Goal: Transaction & Acquisition: Book appointment/travel/reservation

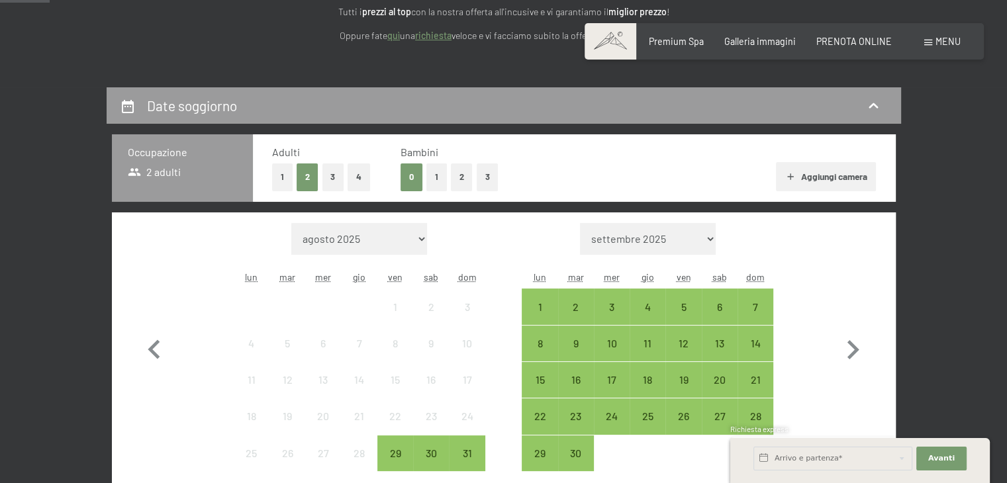
scroll to position [265, 0]
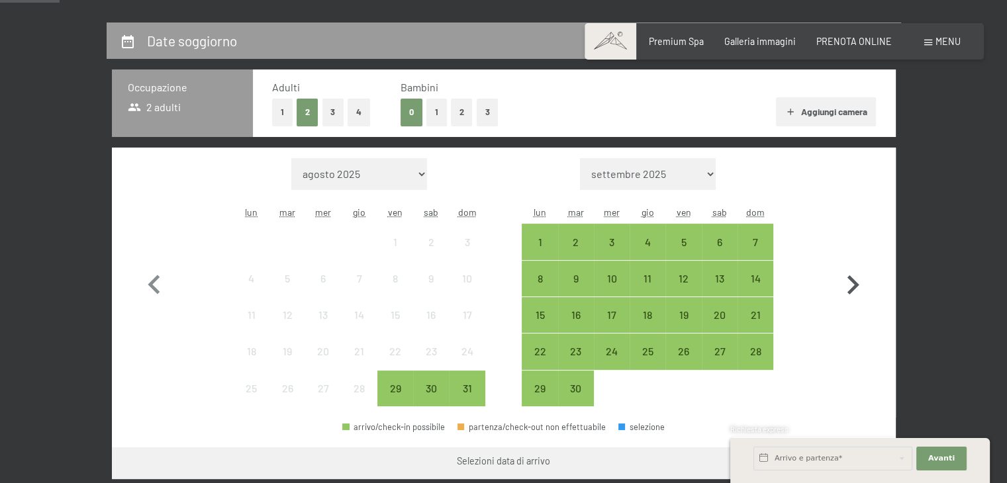
click at [853, 290] on icon "button" at bounding box center [853, 284] width 12 height 19
select select "2025-09-01"
select select "2025-10-01"
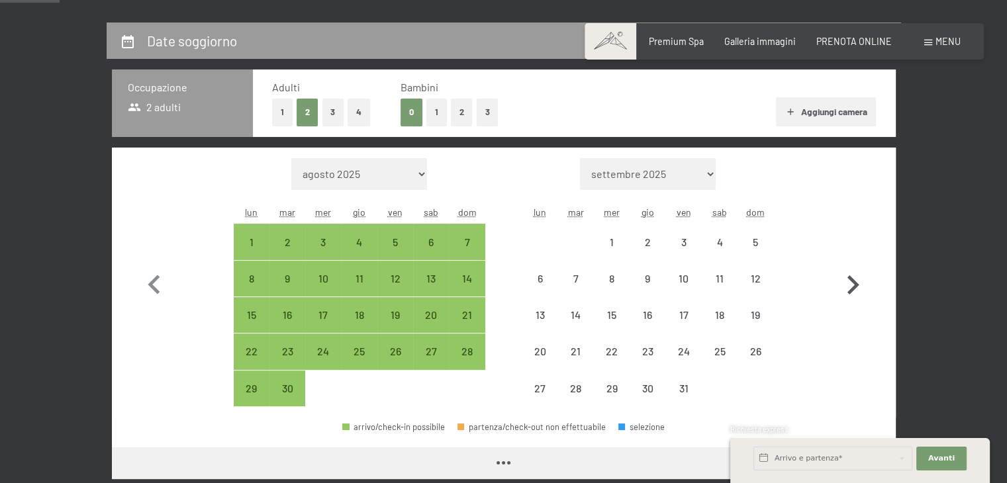
click at [853, 290] on icon "button" at bounding box center [853, 284] width 12 height 19
select select "2025-10-01"
select select "2025-11-01"
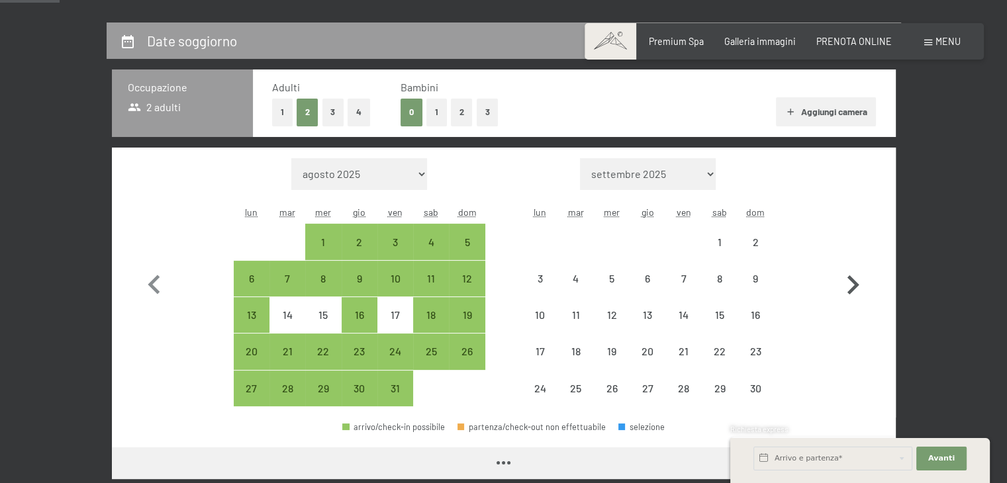
click at [853, 290] on icon "button" at bounding box center [853, 284] width 12 height 19
select select "2025-11-01"
select select "2025-12-01"
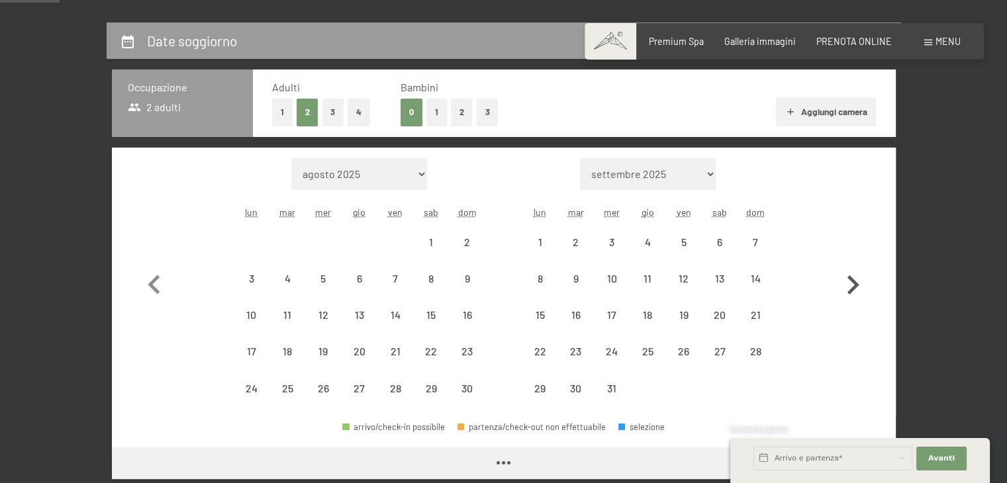
click at [853, 290] on icon "button" at bounding box center [853, 284] width 12 height 19
select select "2025-12-01"
select select "2026-01-01"
select select "2025-12-01"
select select "2026-01-01"
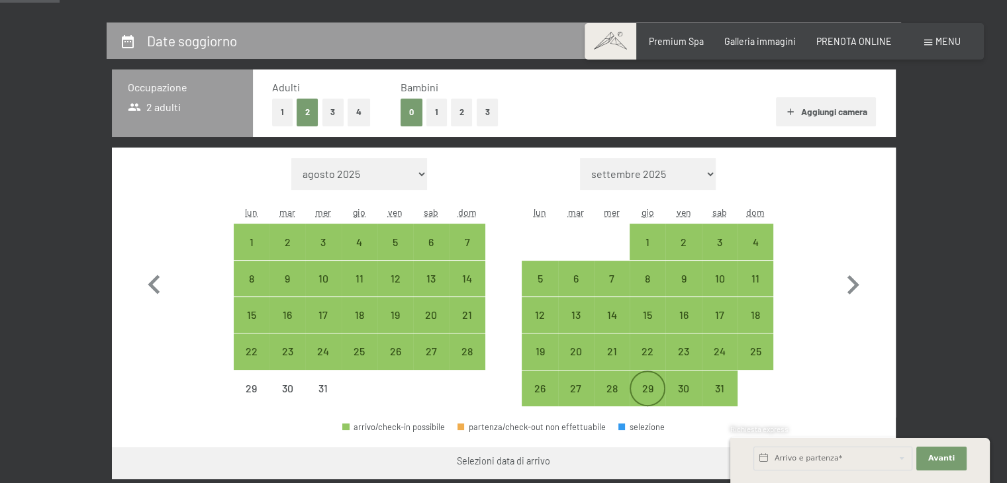
click at [649, 396] on div "29" at bounding box center [647, 399] width 33 height 33
select select "2025-12-01"
select select "2026-01-01"
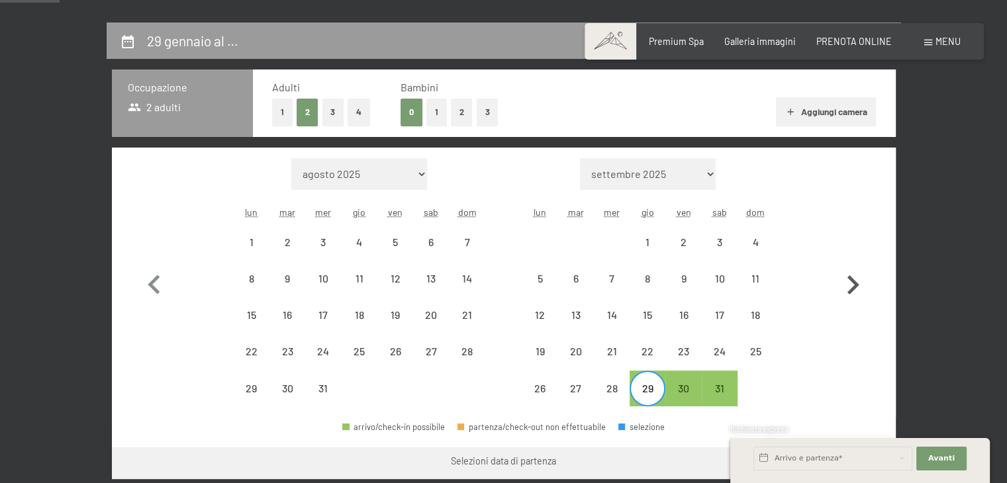
click at [858, 281] on icon "button" at bounding box center [852, 285] width 38 height 38
select select "2026-01-01"
select select "2026-02-01"
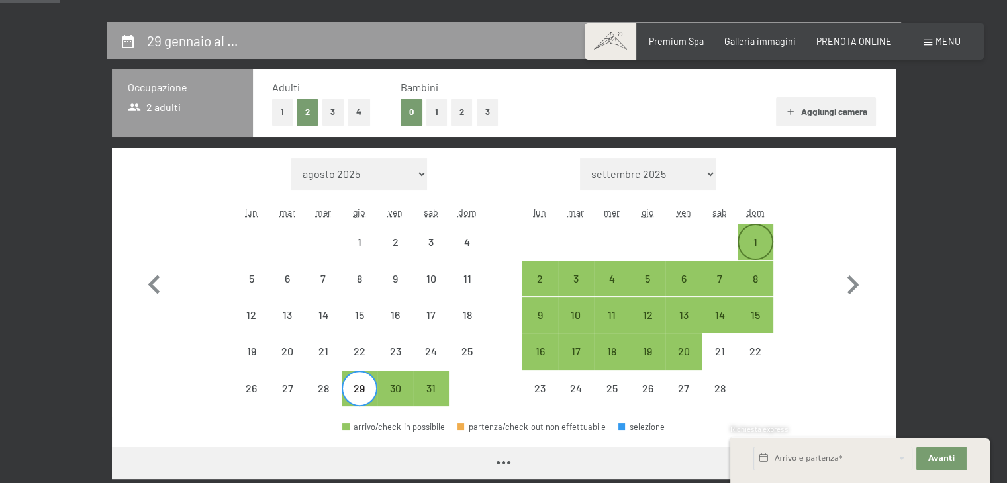
click at [753, 240] on div "1" at bounding box center [755, 253] width 33 height 33
select select "2026-01-01"
select select "2026-02-01"
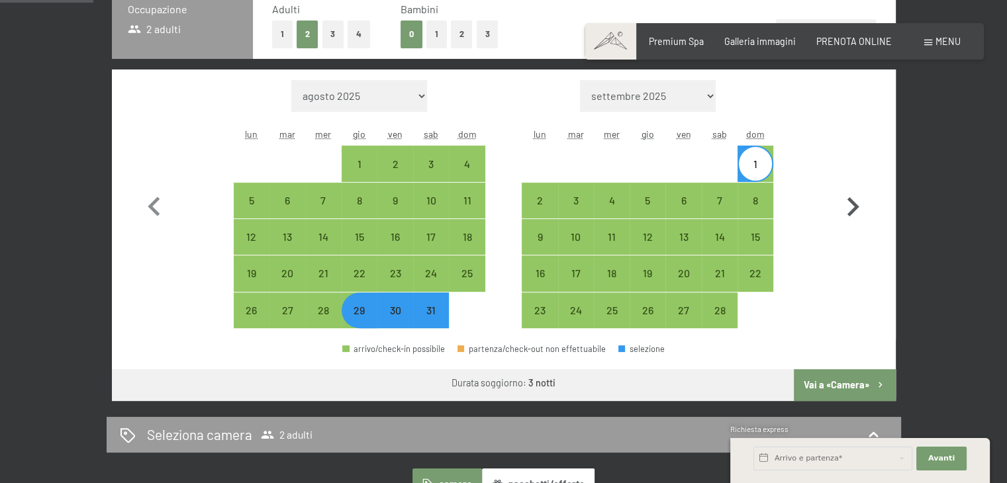
scroll to position [397, 0]
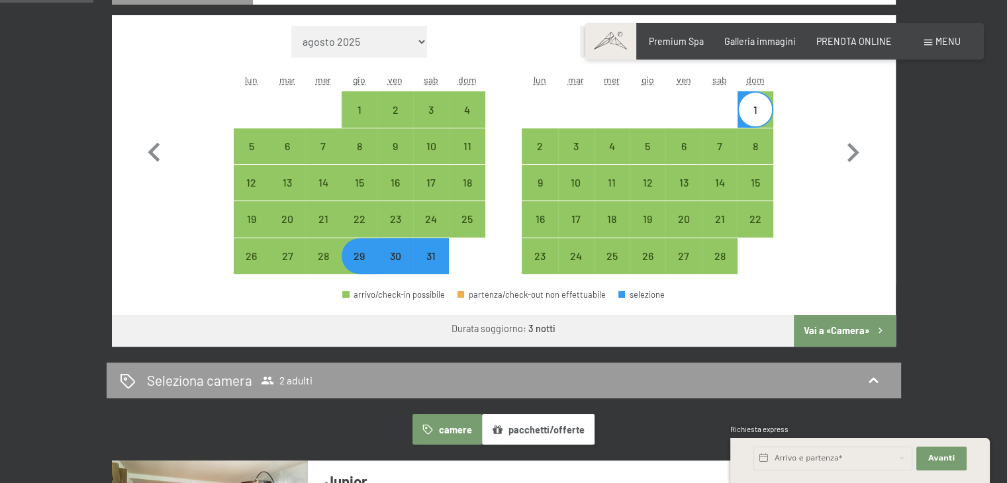
click at [839, 329] on button "Vai a «Camera»" at bounding box center [844, 331] width 101 height 32
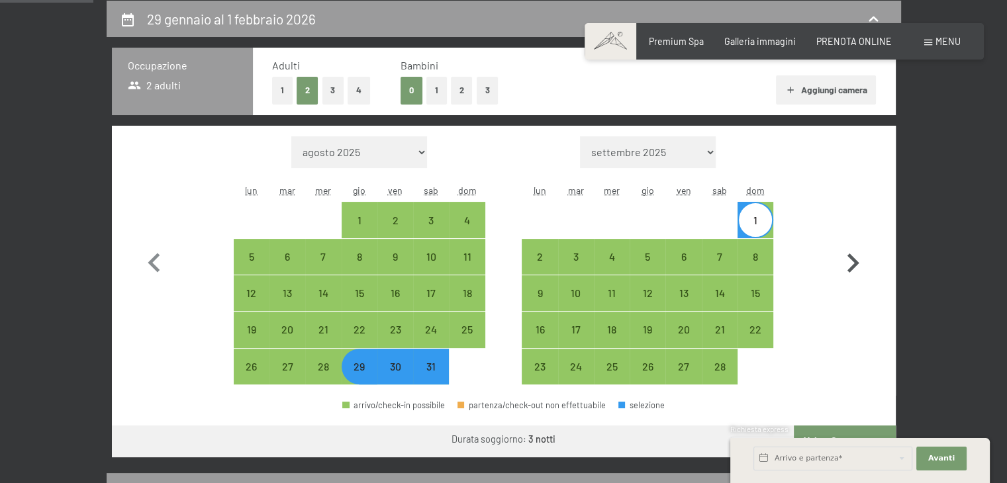
select select "[DATE]"
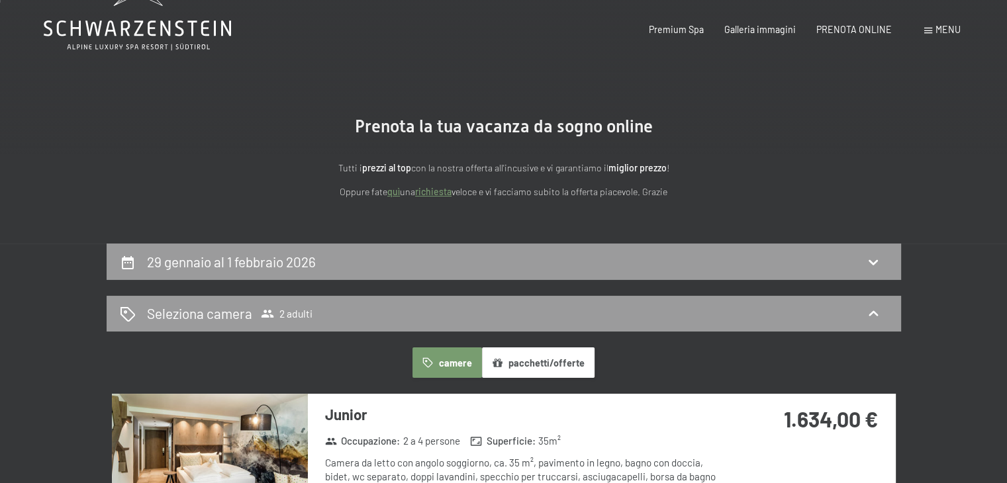
scroll to position [0, 0]
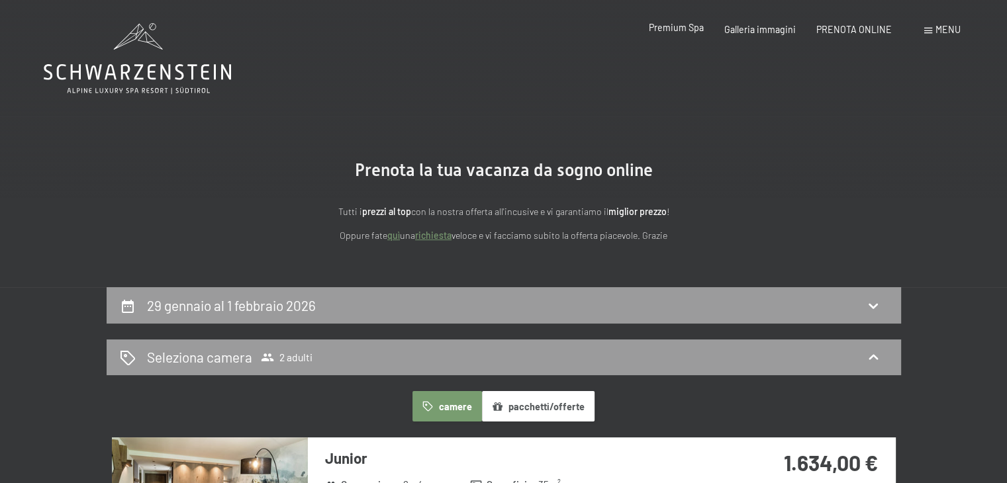
click at [700, 31] on span "Premium Spa" at bounding box center [676, 27] width 55 height 11
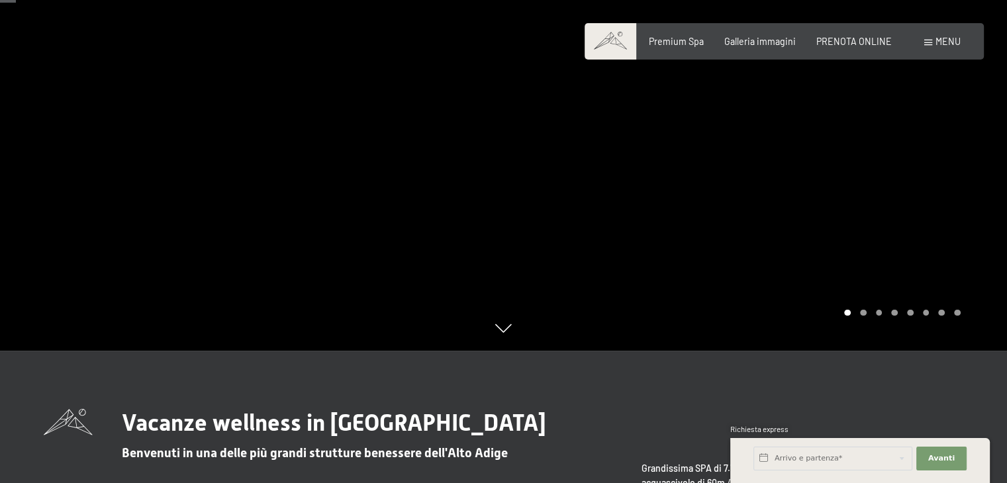
click at [973, 225] on div at bounding box center [756, 109] width 504 height 483
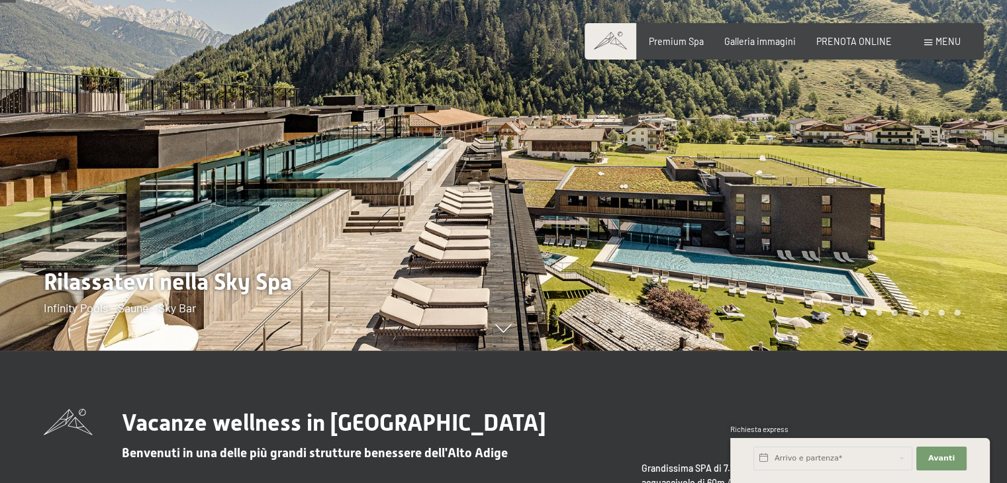
click at [971, 225] on div at bounding box center [756, 109] width 504 height 483
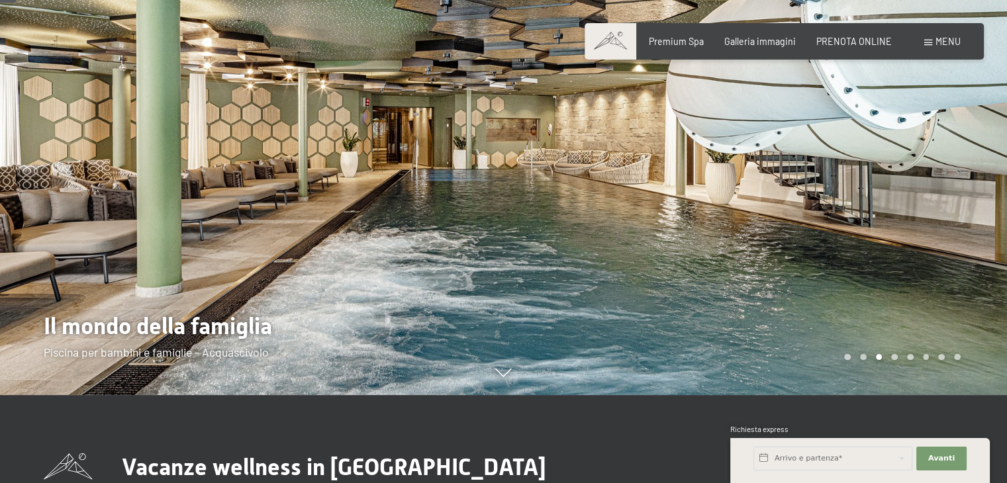
scroll to position [66, 0]
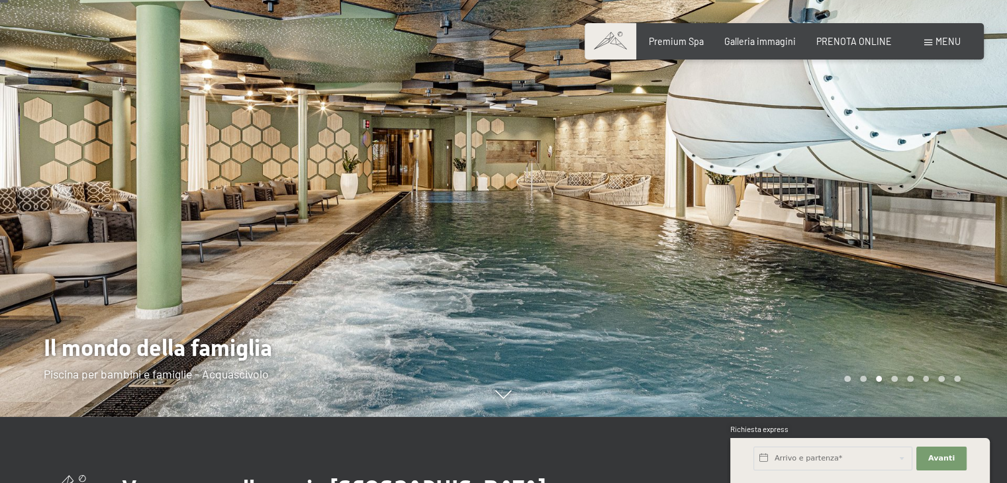
click at [972, 228] on div at bounding box center [756, 175] width 504 height 483
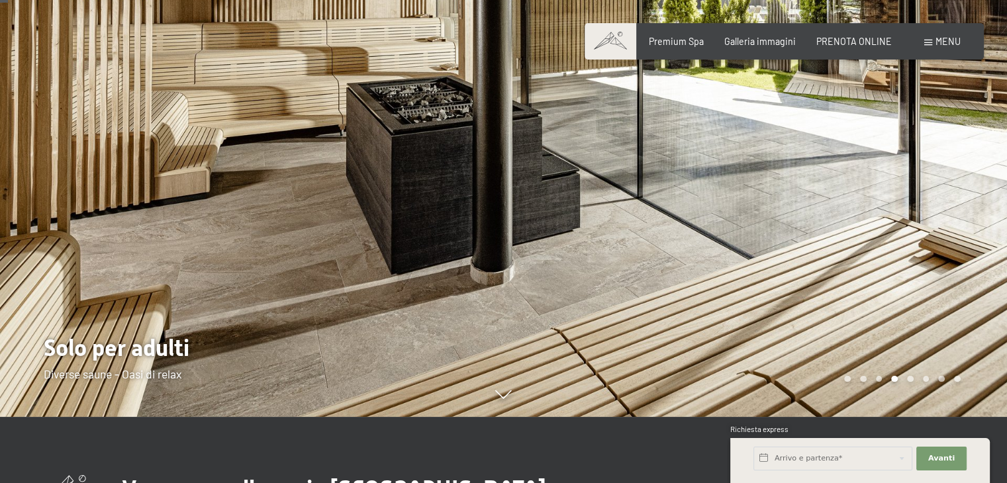
click at [972, 228] on div at bounding box center [756, 175] width 504 height 483
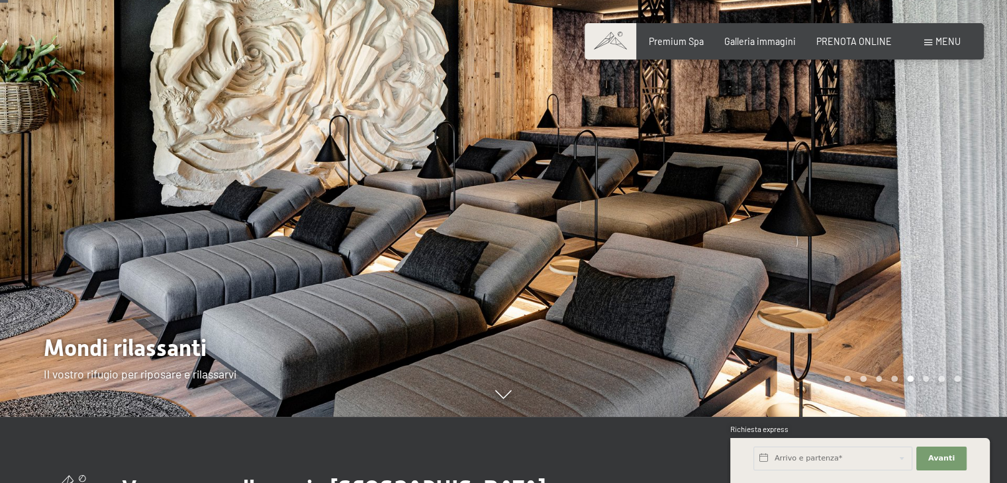
click at [972, 228] on div at bounding box center [756, 175] width 504 height 483
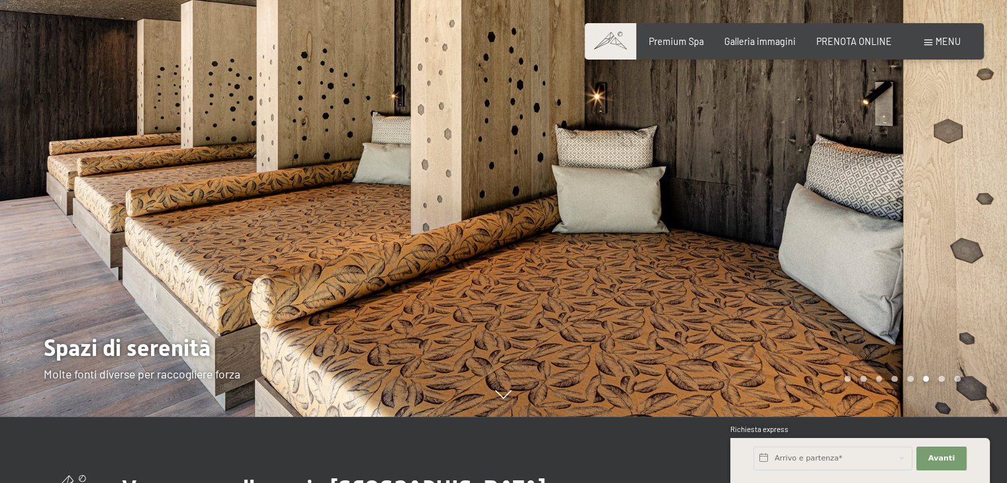
click at [972, 228] on div at bounding box center [756, 175] width 504 height 483
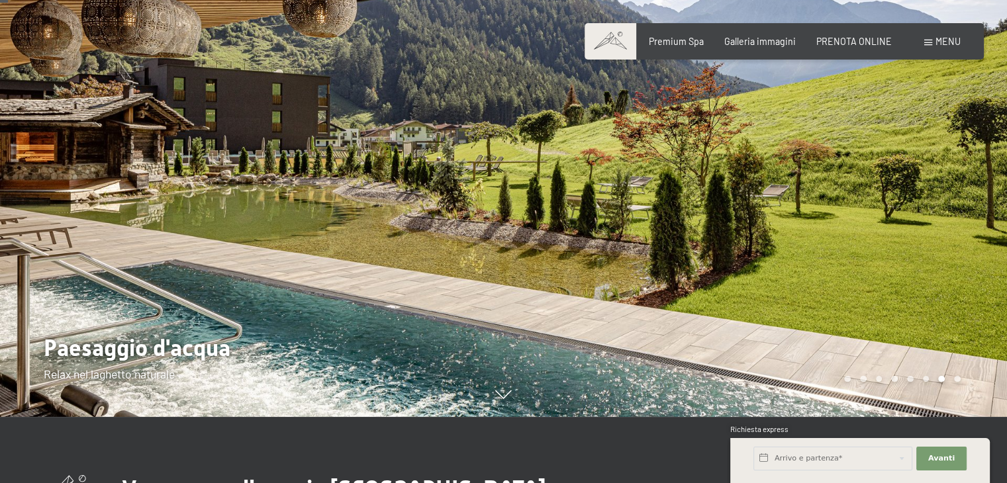
click at [972, 228] on div at bounding box center [756, 175] width 504 height 483
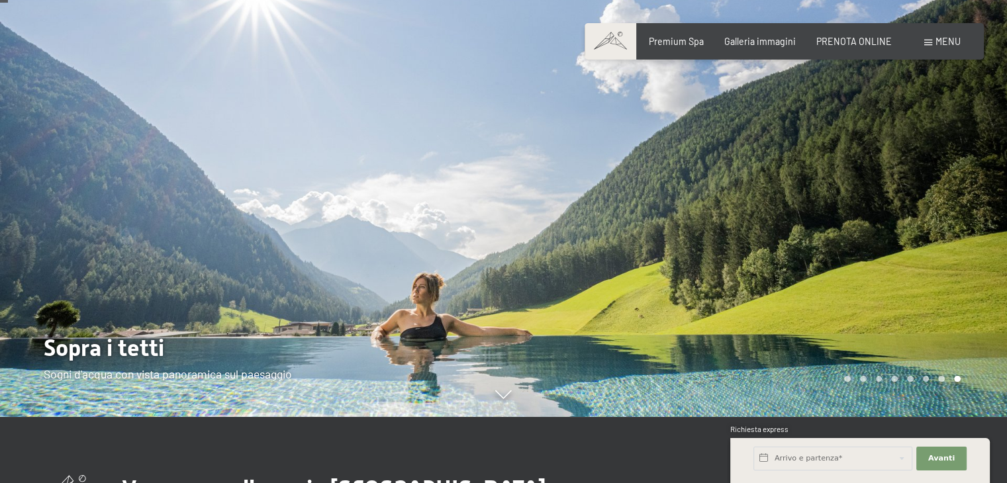
click at [972, 228] on div at bounding box center [756, 175] width 504 height 483
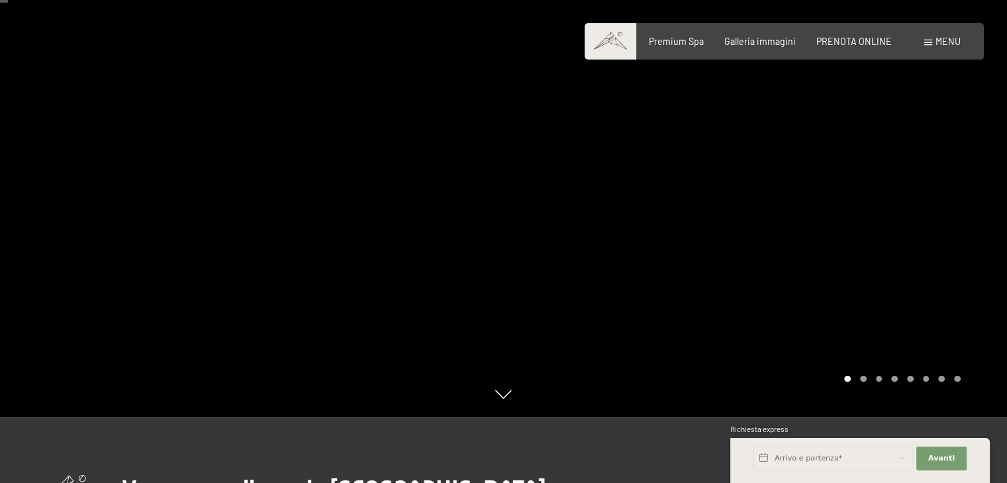
click at [972, 228] on div at bounding box center [756, 175] width 504 height 483
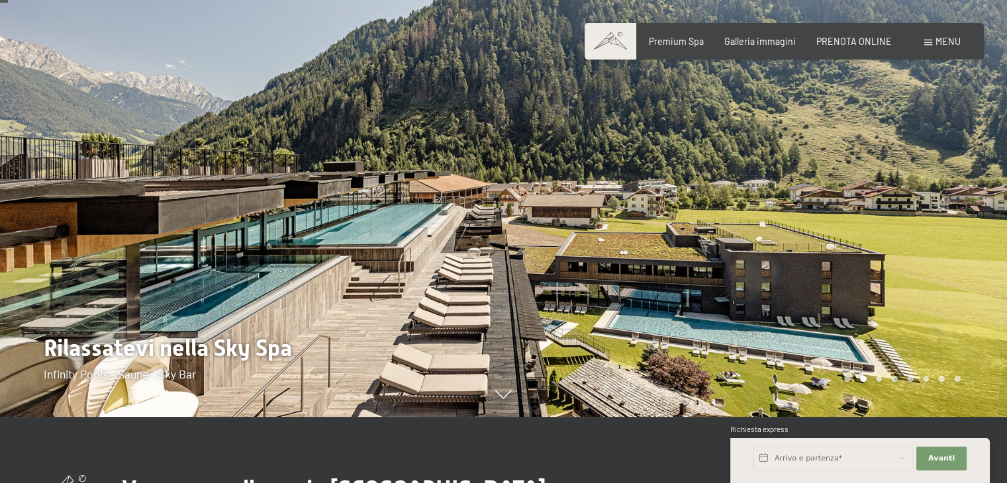
click at [764, 48] on div "Prenotazione Richiesta Premium Spa Galleria immagini PRENOTA ONLINE Menu DE IT …" at bounding box center [784, 41] width 352 height 13
click at [763, 44] on span "Galleria immagini" at bounding box center [759, 39] width 71 height 11
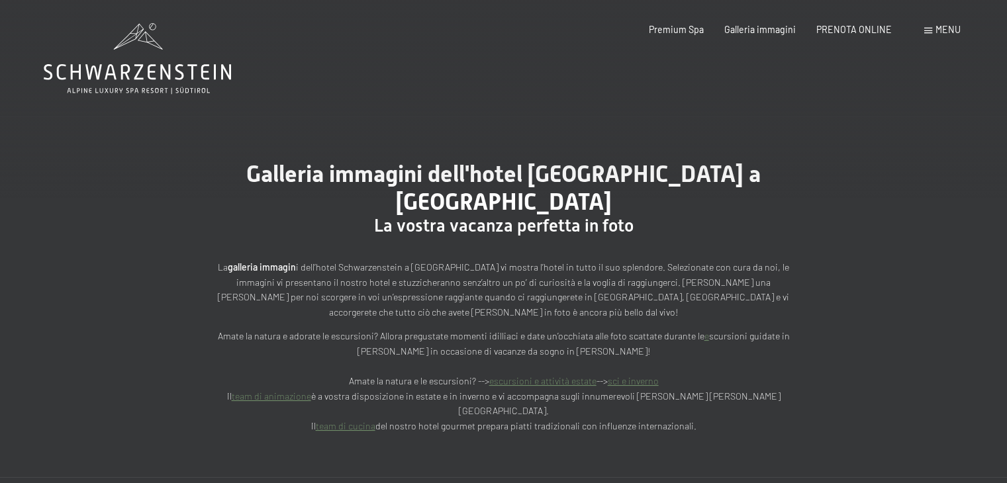
click at [143, 73] on icon at bounding box center [137, 58] width 187 height 71
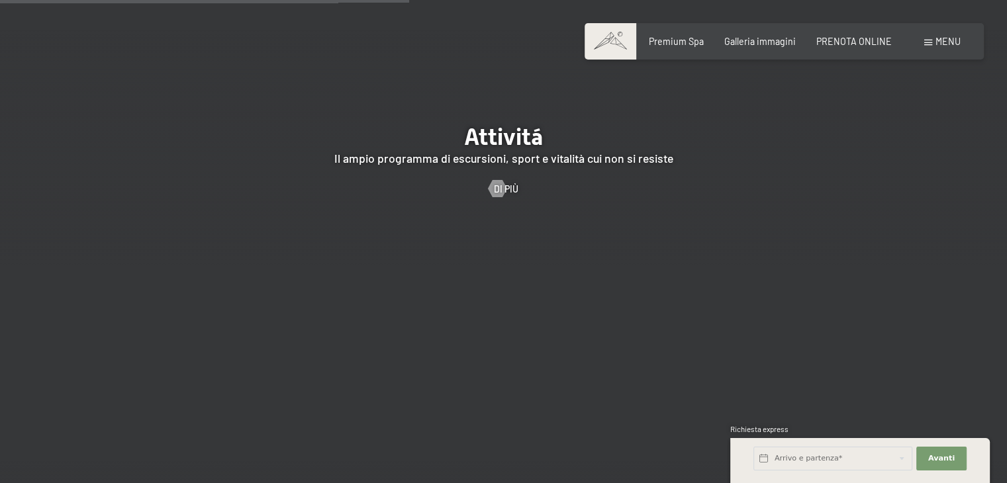
scroll to position [2514, 0]
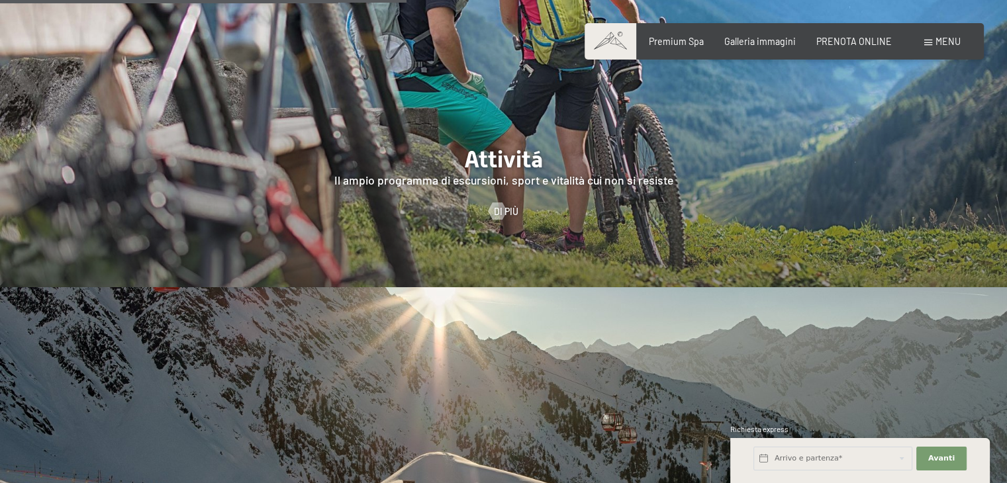
click at [479, 140] on div at bounding box center [503, 71] width 1007 height 431
click at [497, 202] on div at bounding box center [497, 210] width 10 height 17
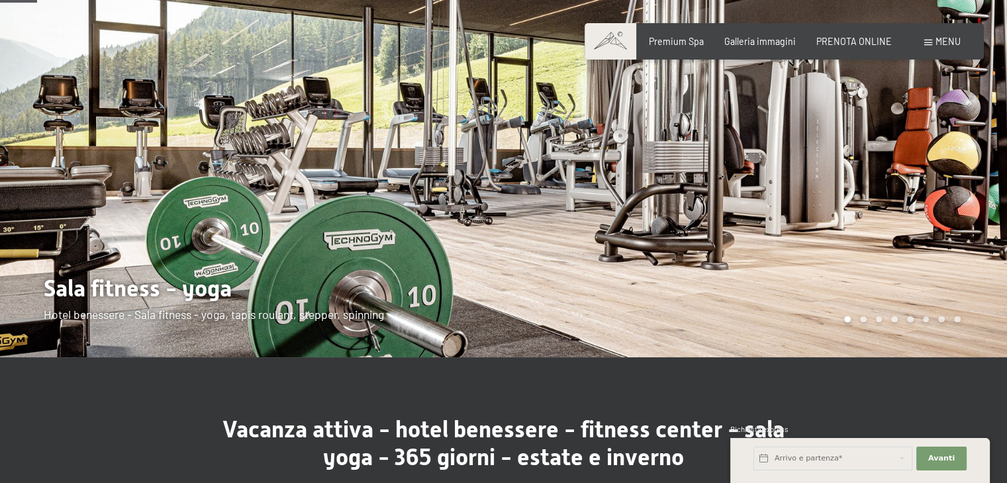
scroll to position [132, 0]
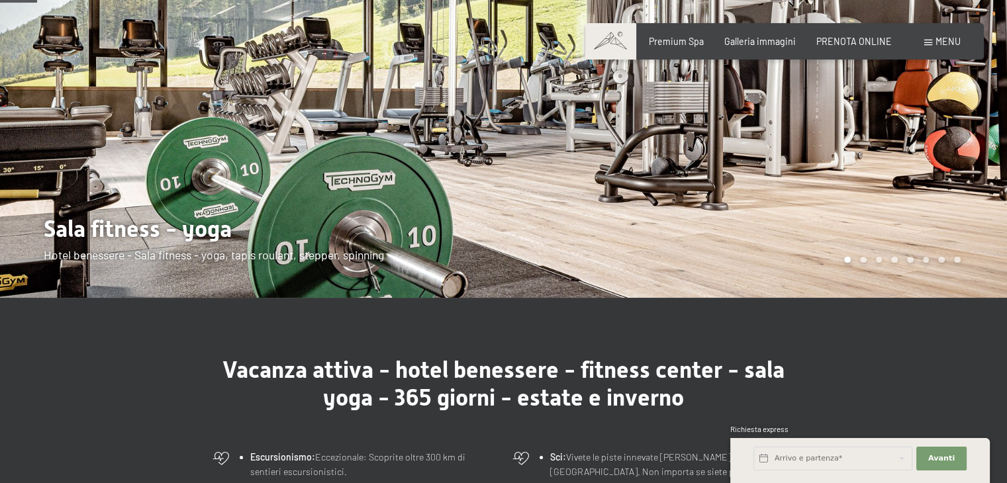
click at [926, 187] on div at bounding box center [756, 83] width 504 height 430
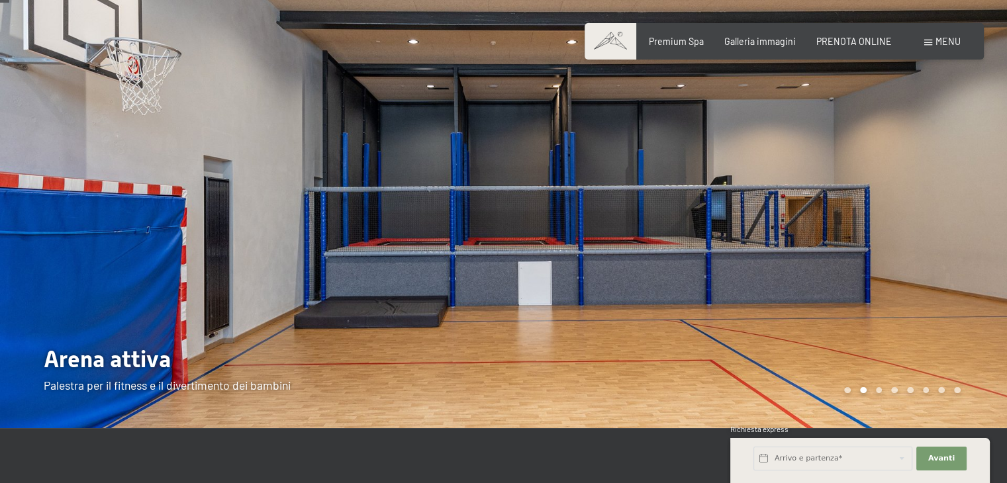
scroll to position [0, 0]
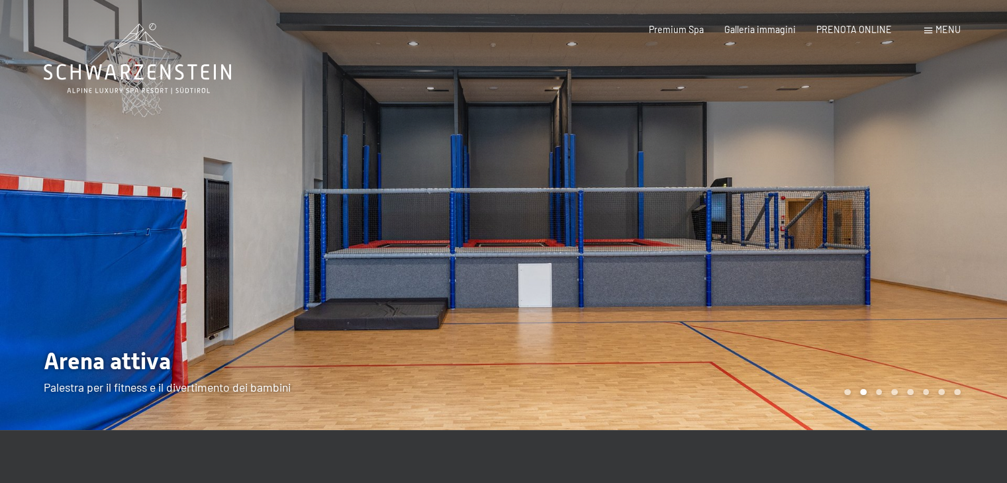
click at [967, 248] on div at bounding box center [756, 215] width 504 height 430
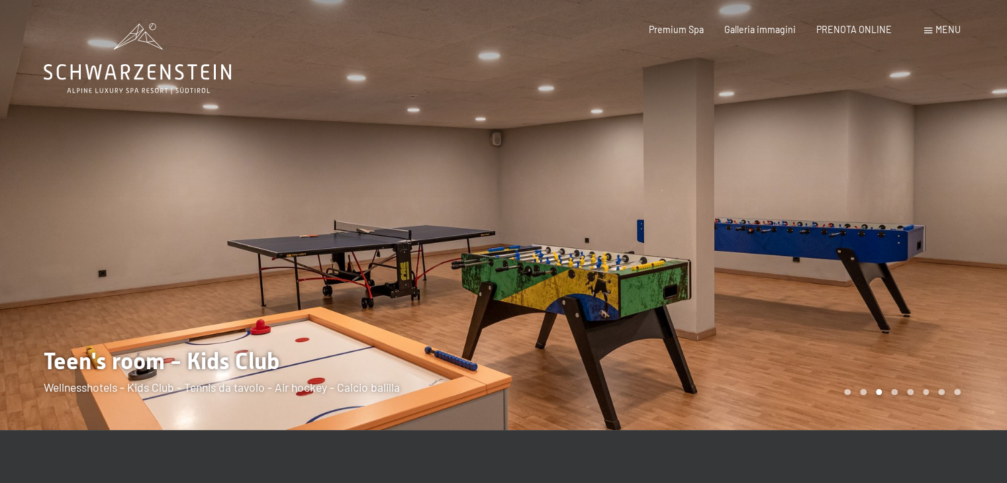
click at [967, 248] on div at bounding box center [756, 215] width 504 height 430
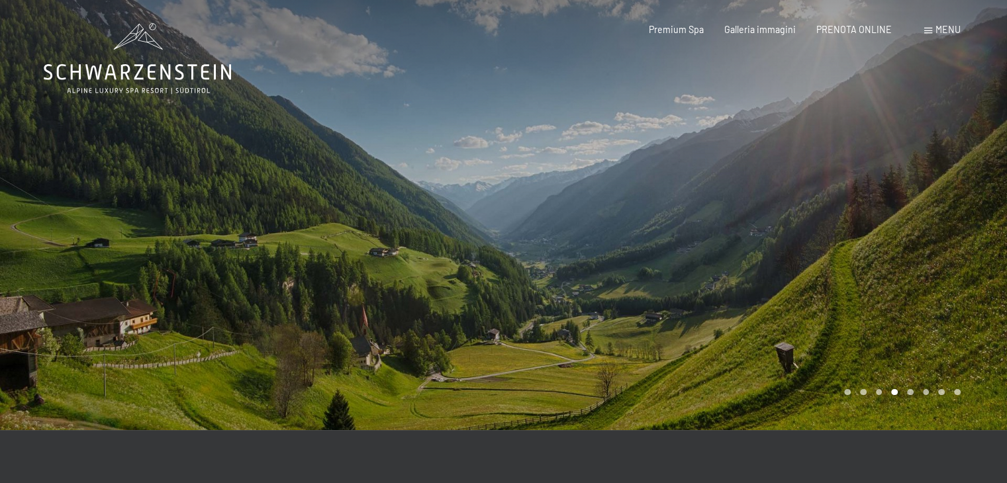
click at [967, 248] on div at bounding box center [756, 215] width 504 height 430
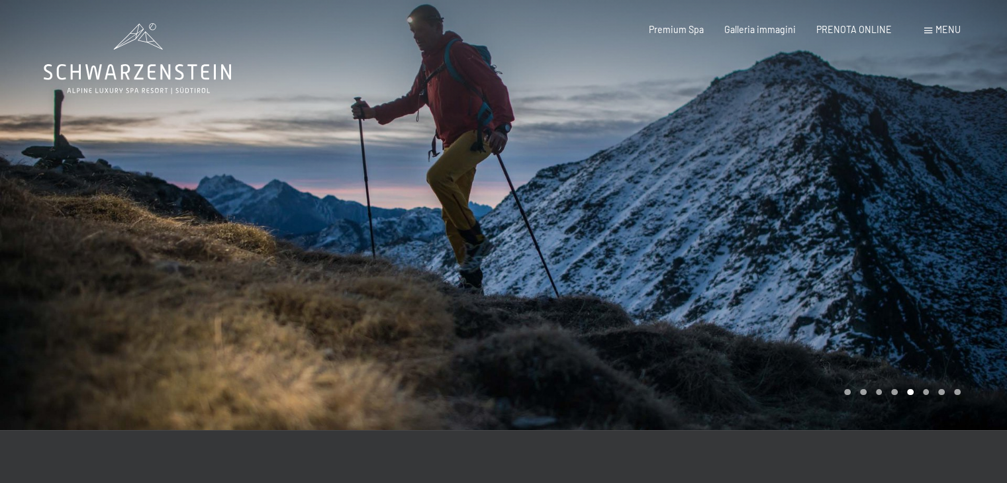
click at [967, 248] on div at bounding box center [756, 215] width 504 height 430
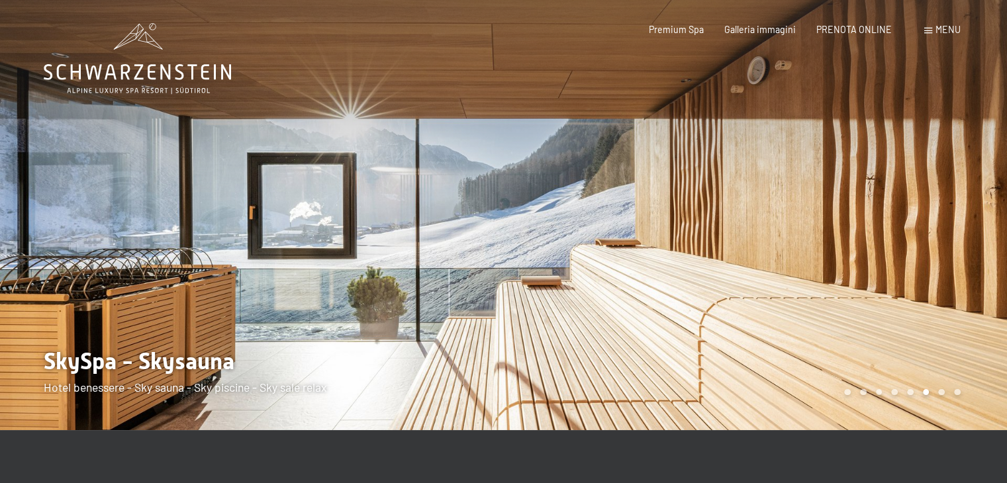
click at [967, 248] on div at bounding box center [756, 215] width 504 height 430
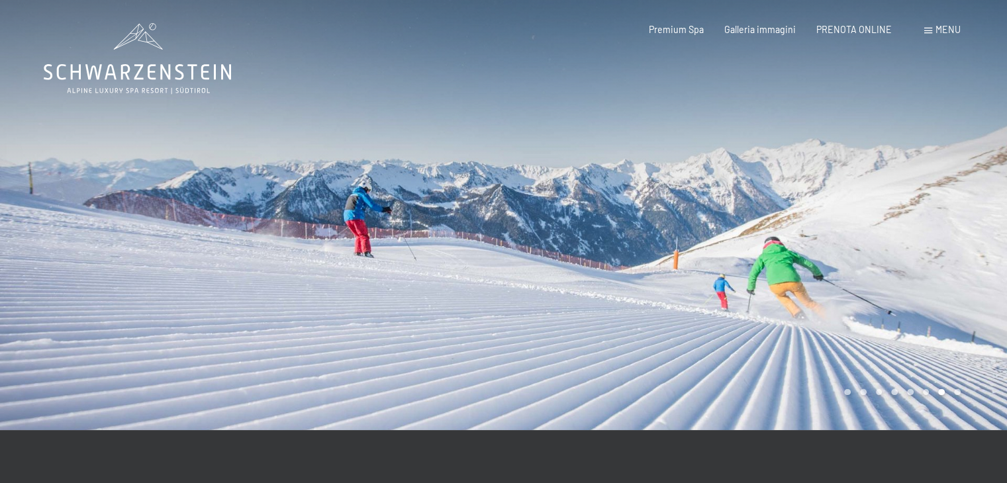
click at [967, 248] on div at bounding box center [756, 215] width 504 height 430
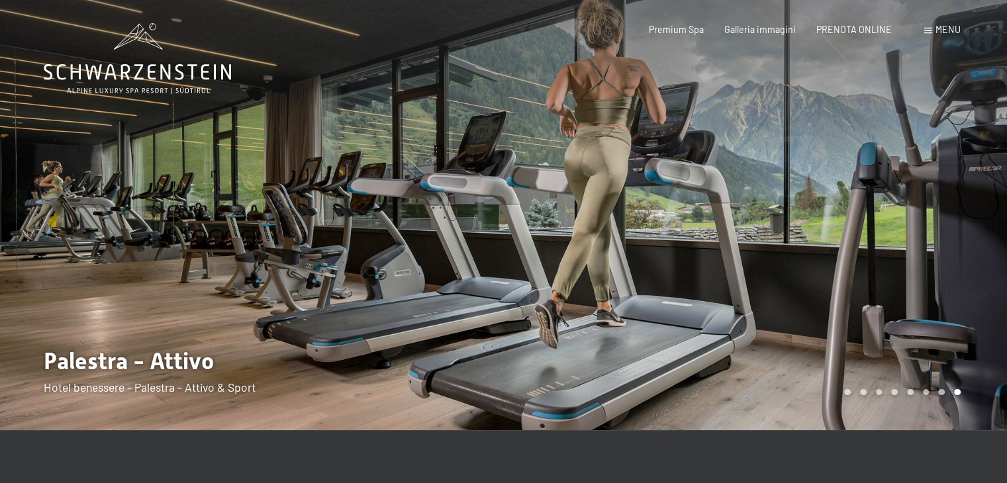
click at [967, 248] on div at bounding box center [756, 215] width 504 height 430
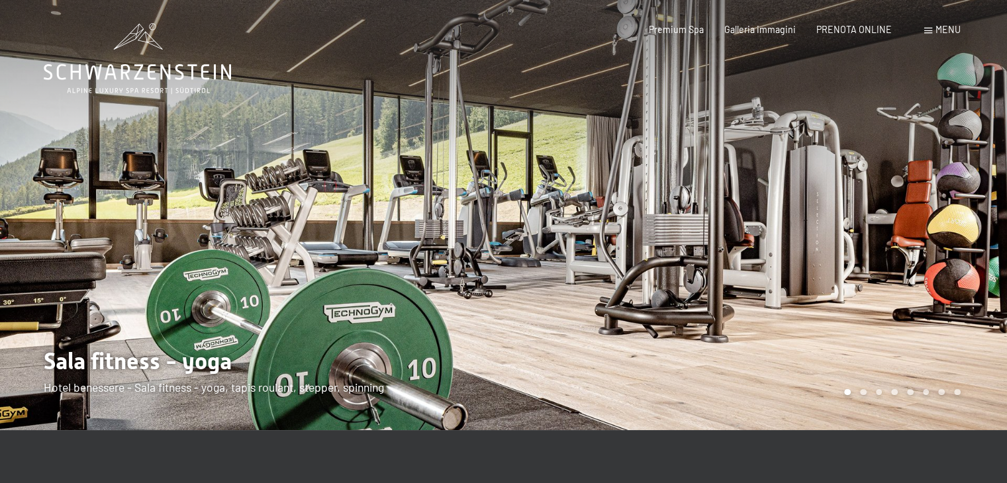
click at [967, 248] on div at bounding box center [756, 215] width 504 height 430
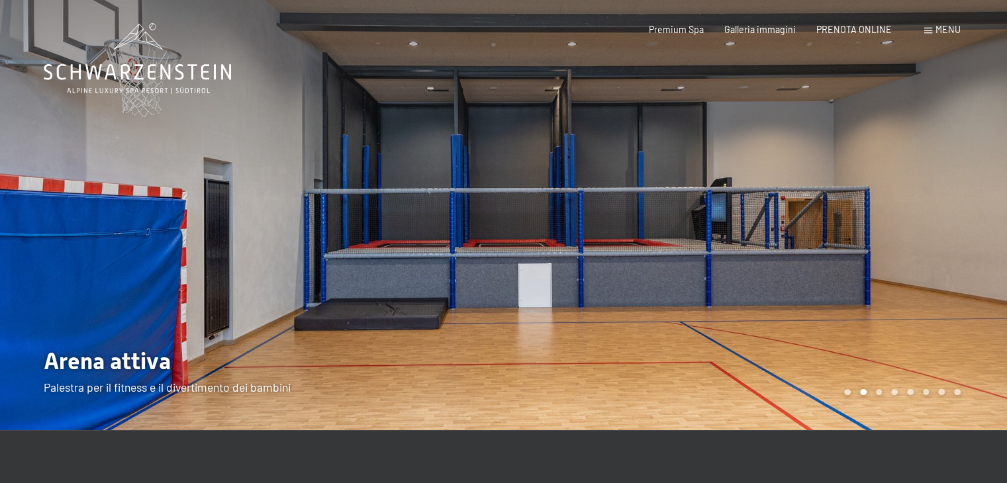
click at [134, 75] on icon at bounding box center [137, 58] width 187 height 71
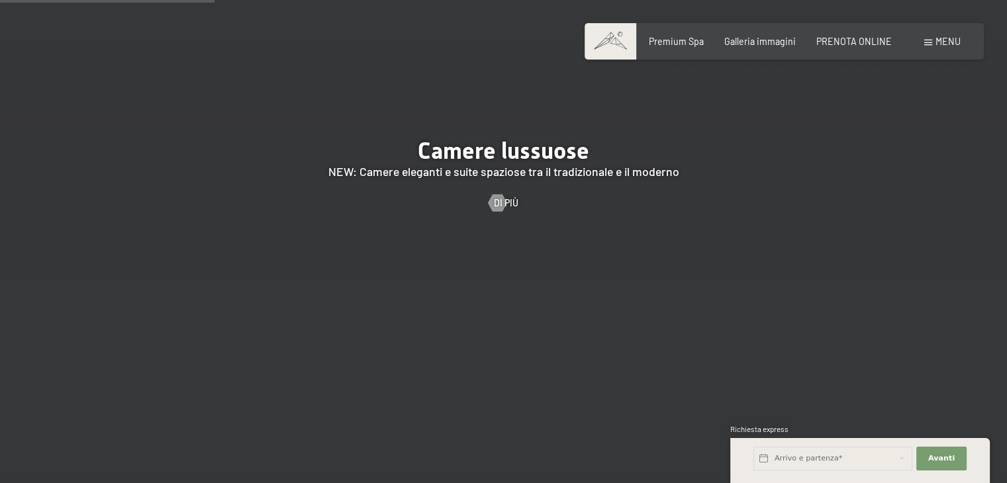
scroll to position [1125, 0]
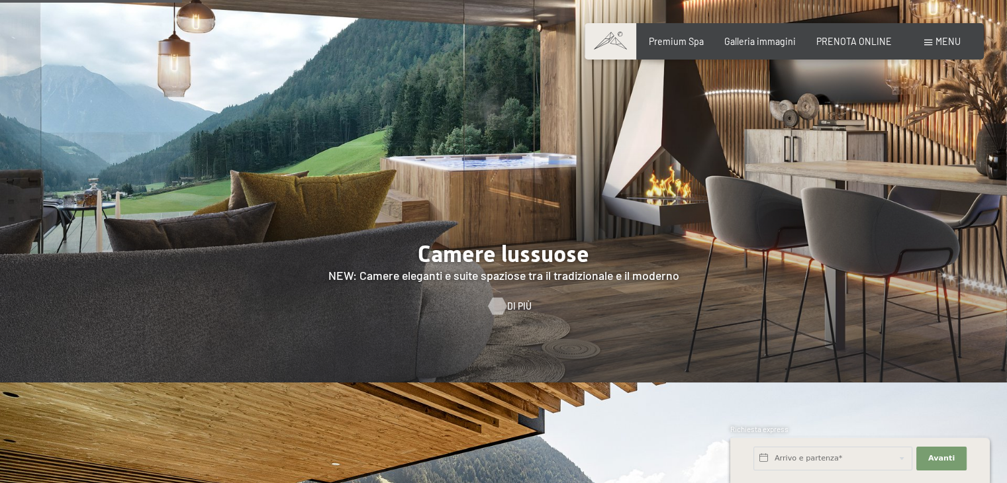
click at [516, 300] on span "Di più" at bounding box center [519, 306] width 24 height 13
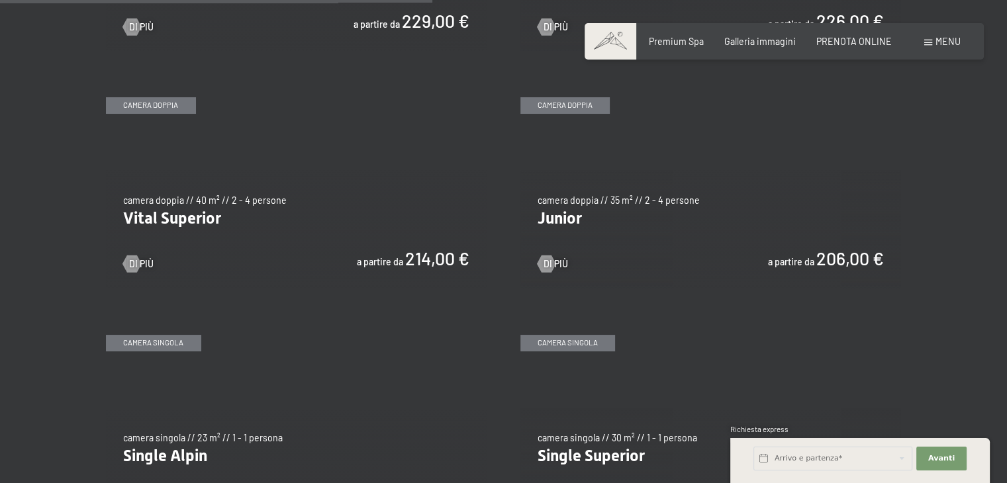
scroll to position [1655, 0]
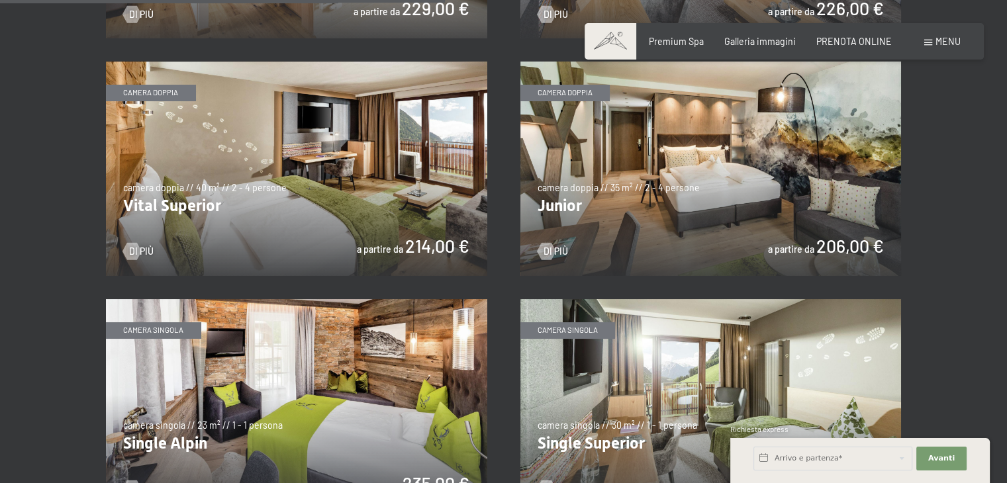
click at [731, 226] on img at bounding box center [710, 169] width 381 height 214
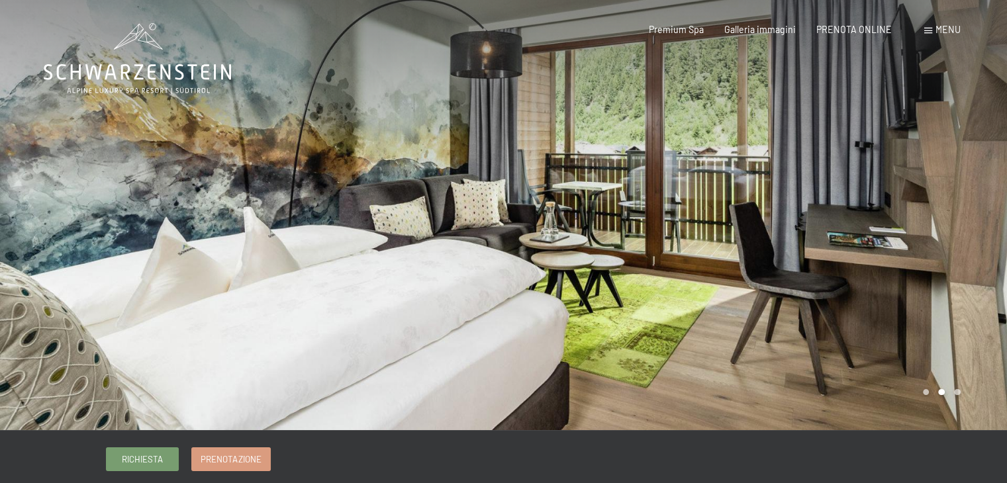
click at [916, 223] on div at bounding box center [756, 215] width 504 height 430
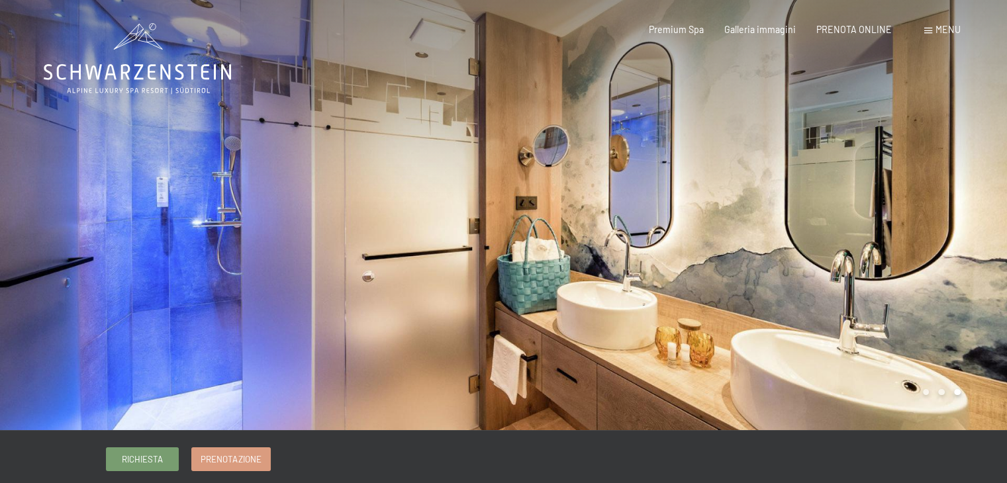
click at [917, 223] on div at bounding box center [756, 215] width 504 height 430
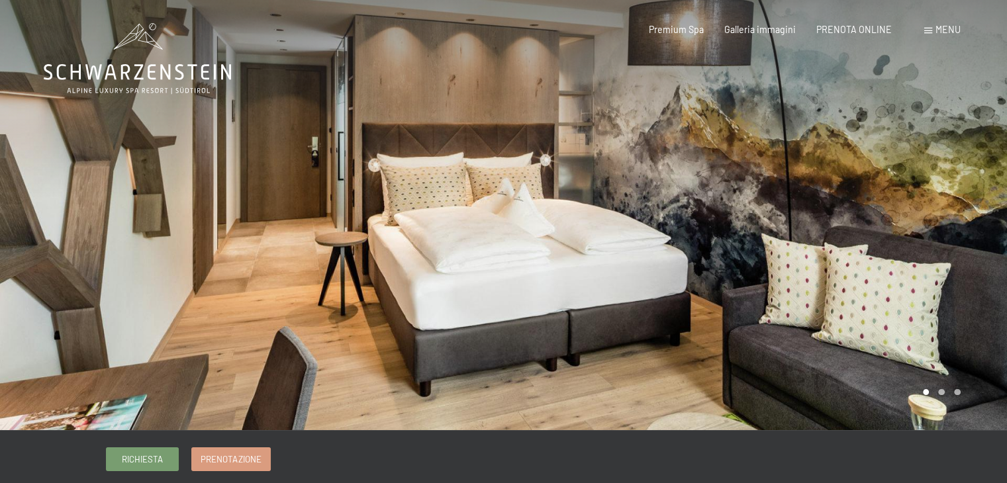
click at [917, 223] on div at bounding box center [756, 215] width 504 height 430
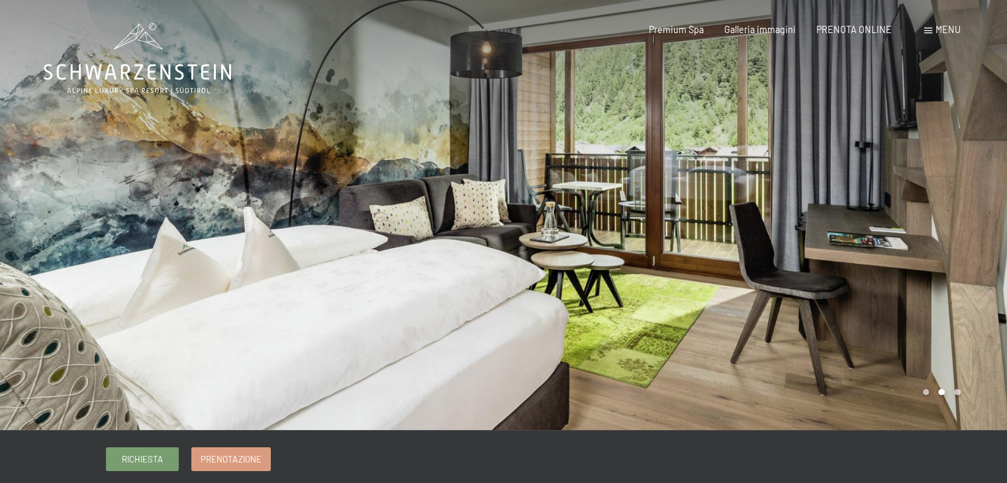
click at [917, 223] on div at bounding box center [756, 215] width 504 height 430
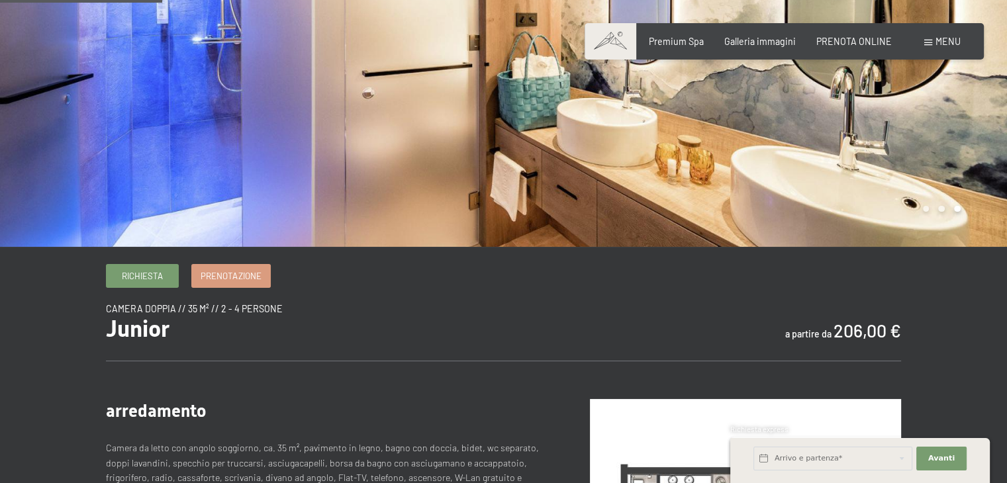
scroll to position [265, 0]
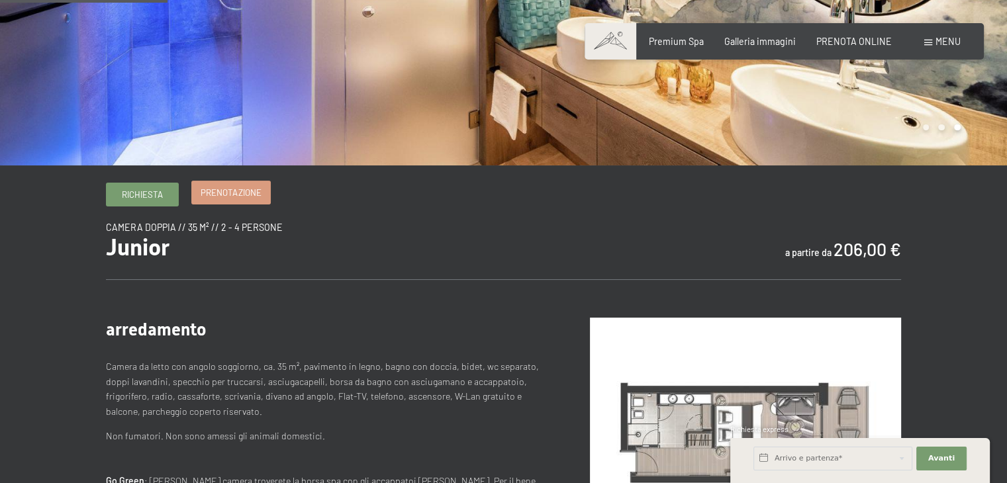
click at [234, 199] on span "Prenotazione" at bounding box center [231, 193] width 60 height 12
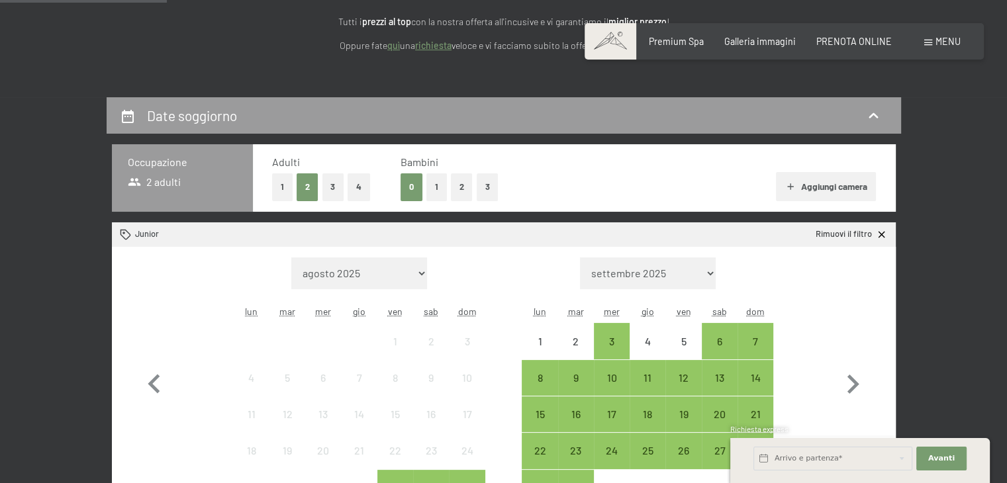
scroll to position [265, 0]
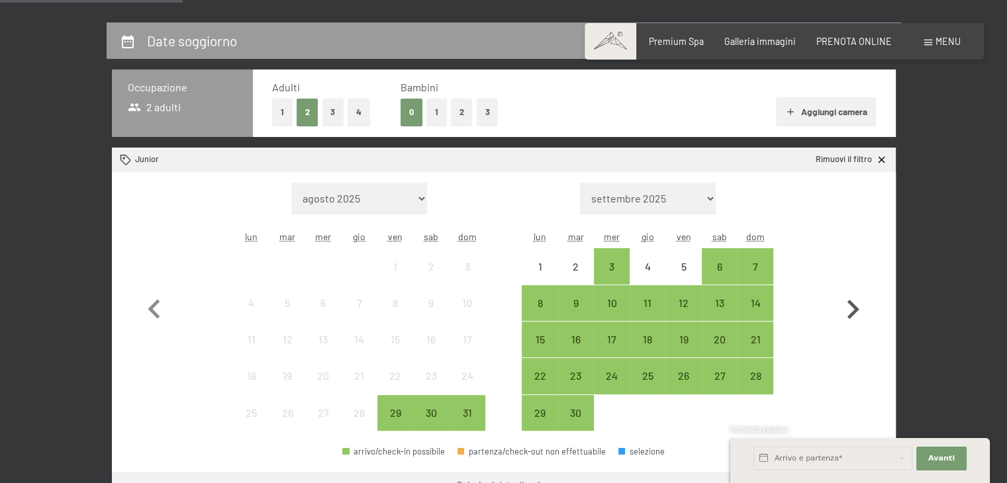
click at [849, 299] on icon "button" at bounding box center [852, 310] width 38 height 38
select select "[DATE]"
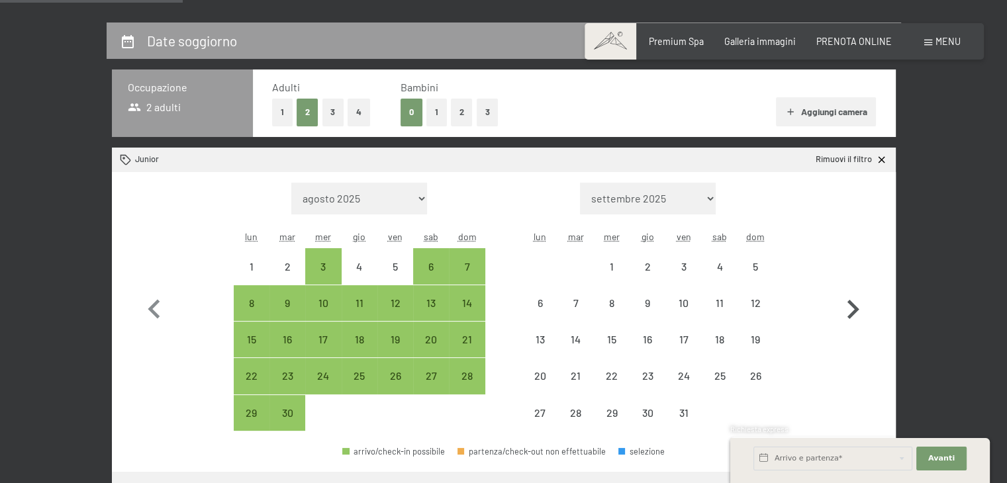
select select "2025-09-01"
select select "2025-10-01"
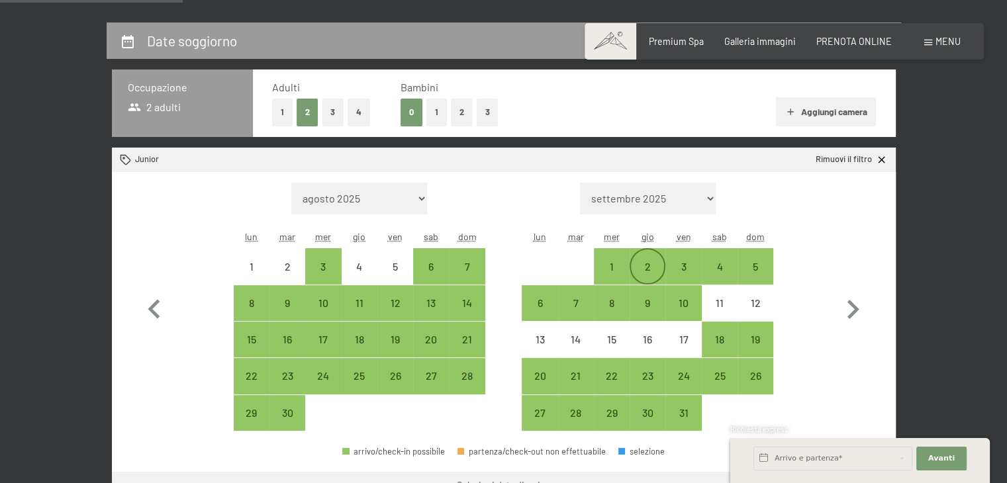
click at [655, 260] on div "2" at bounding box center [647, 266] width 33 height 33
select select "2025-09-01"
select select "2025-10-01"
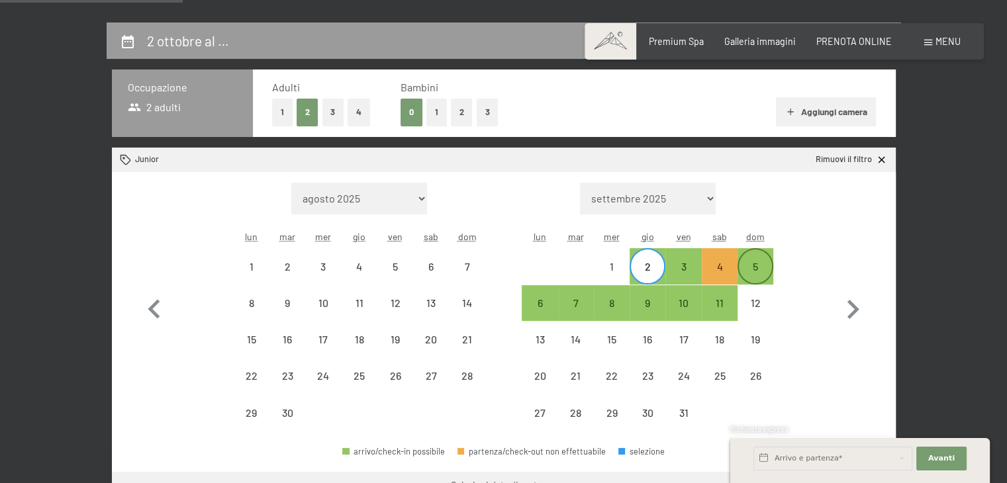
click at [757, 269] on div "5" at bounding box center [755, 278] width 33 height 33
select select "2025-09-01"
select select "2025-10-01"
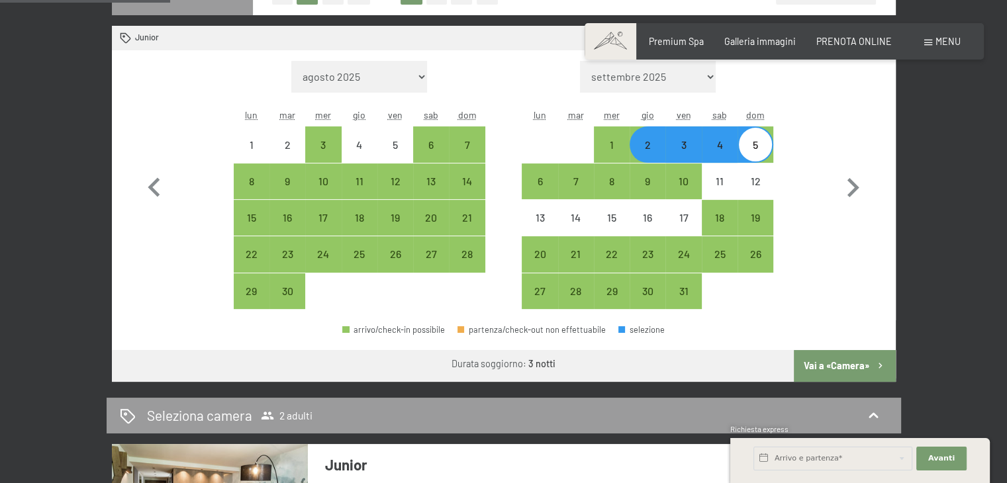
scroll to position [463, 0]
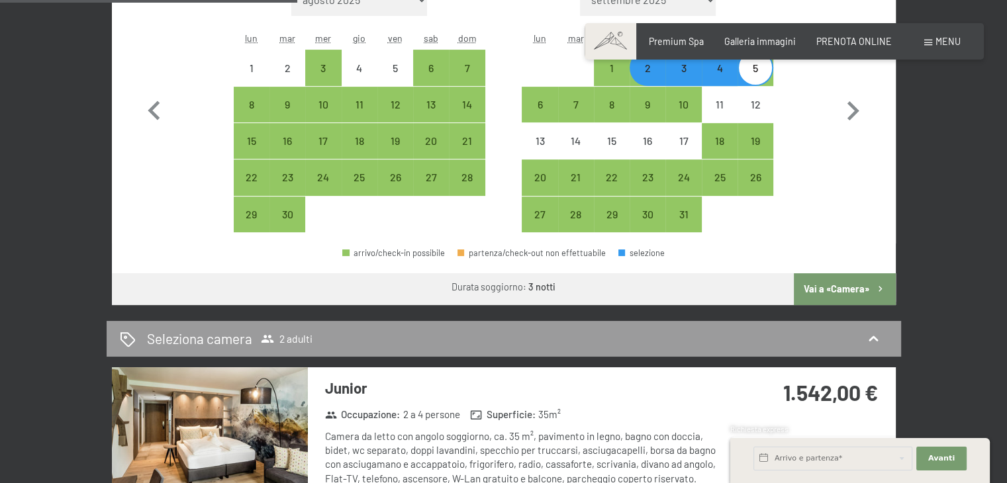
click at [829, 289] on button "Vai a «Camera»" at bounding box center [844, 289] width 101 height 32
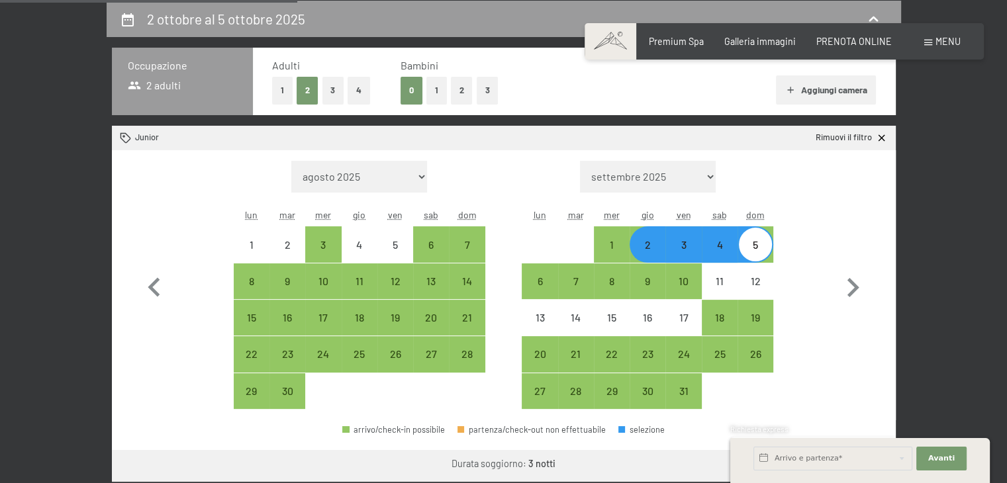
select select "2025-09-01"
select select "2025-10-01"
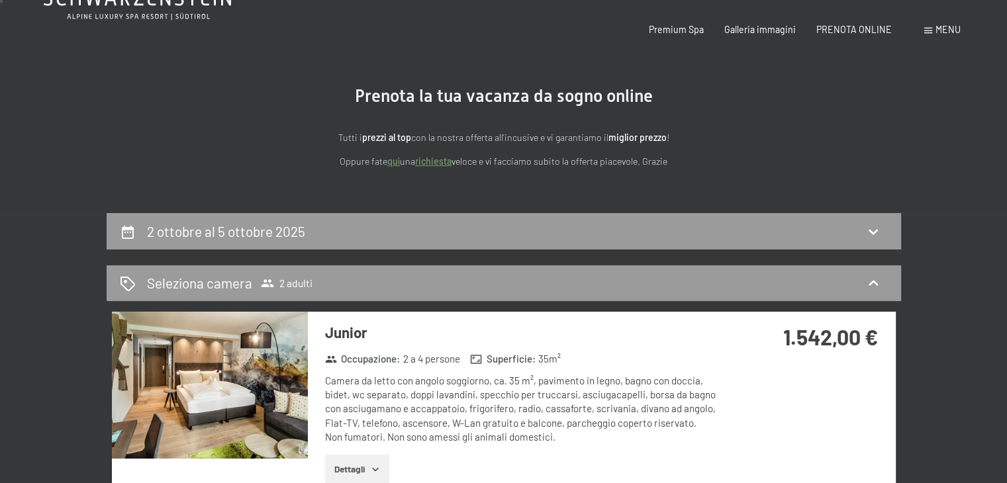
scroll to position [0, 0]
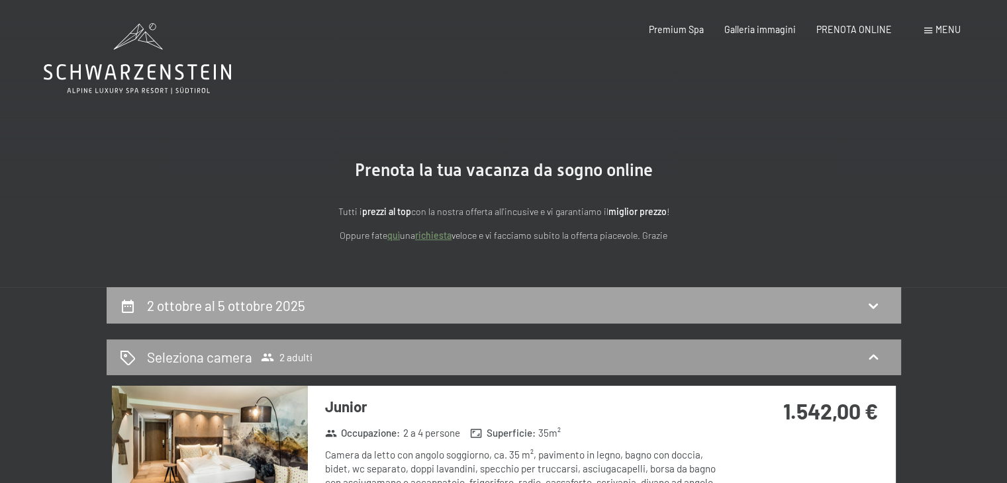
click at [452, 305] on div "2 ottobre al 5 ottobre 2025" at bounding box center [504, 305] width 768 height 19
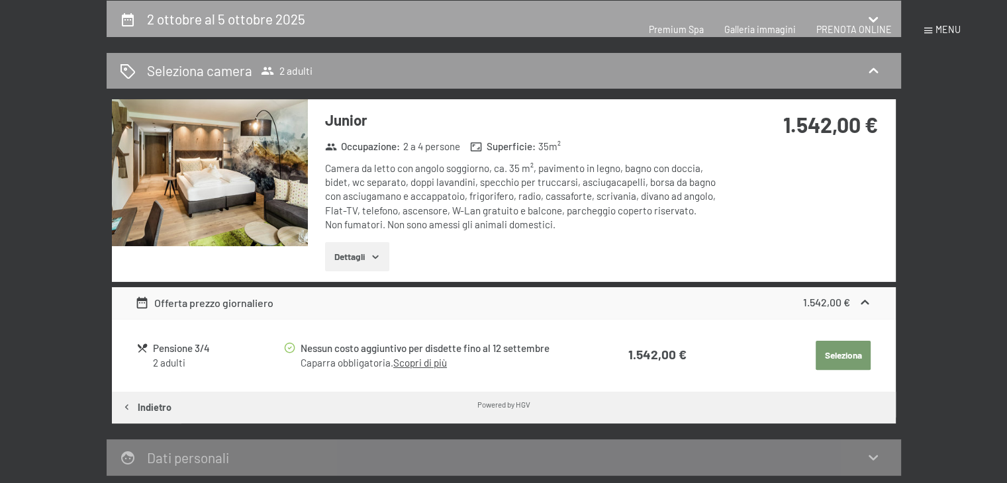
select select "2025-09-01"
select select "2025-10-01"
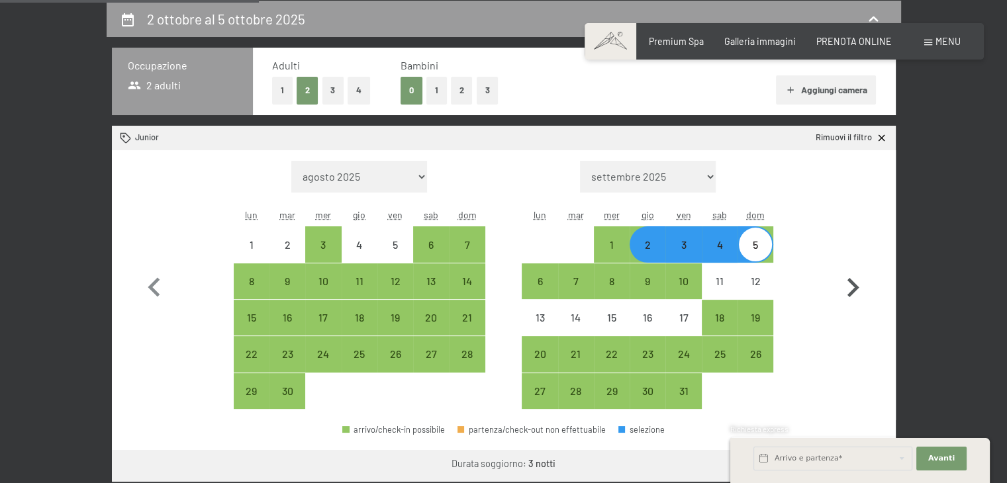
click at [857, 282] on icon "button" at bounding box center [852, 288] width 38 height 38
select select "2025-10-01"
select select "2025-11-01"
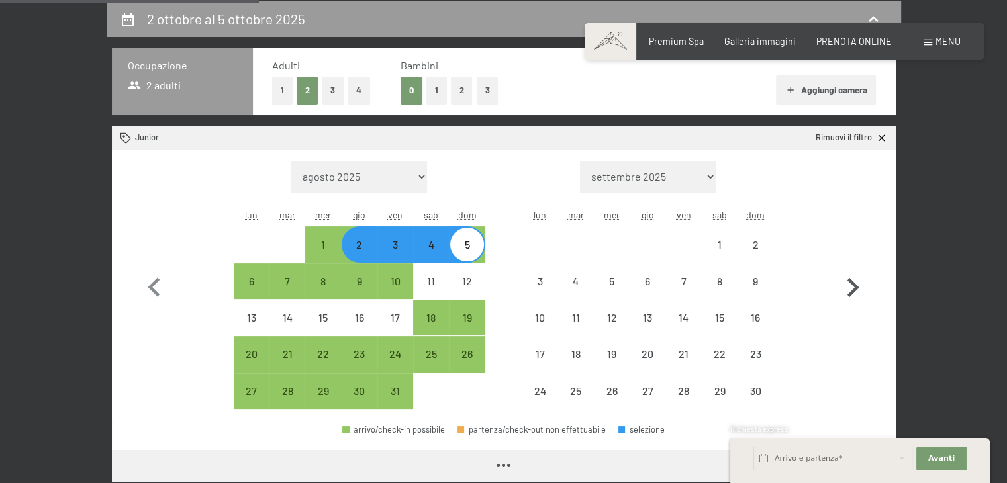
click at [857, 282] on icon "button" at bounding box center [852, 288] width 38 height 38
select select "2025-11-01"
select select "2025-12-01"
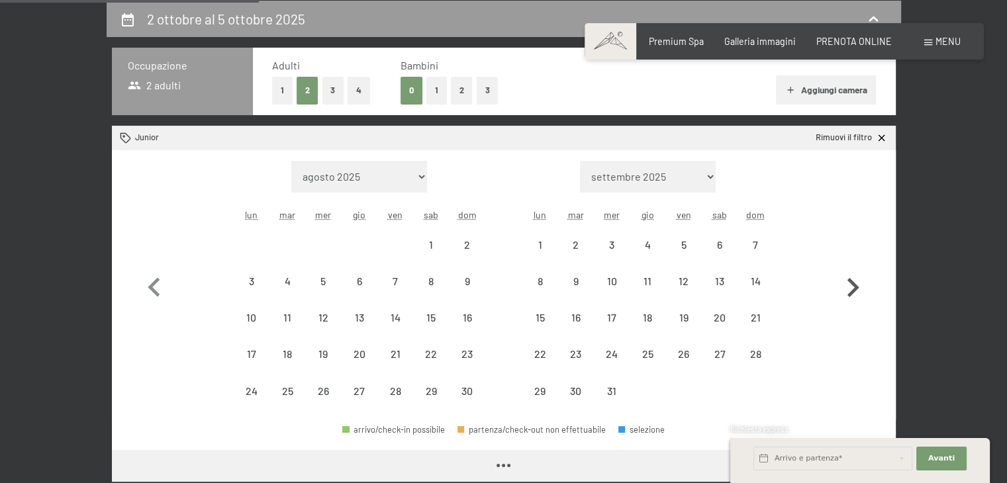
select select "2025-11-01"
select select "2025-12-01"
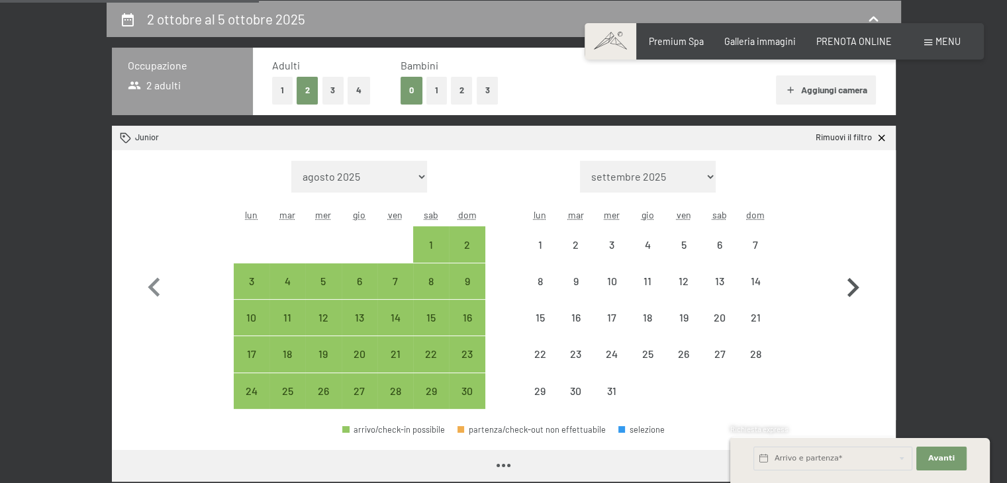
click at [857, 282] on icon "button" at bounding box center [852, 288] width 38 height 38
select select "2025-12-01"
select select "2026-01-01"
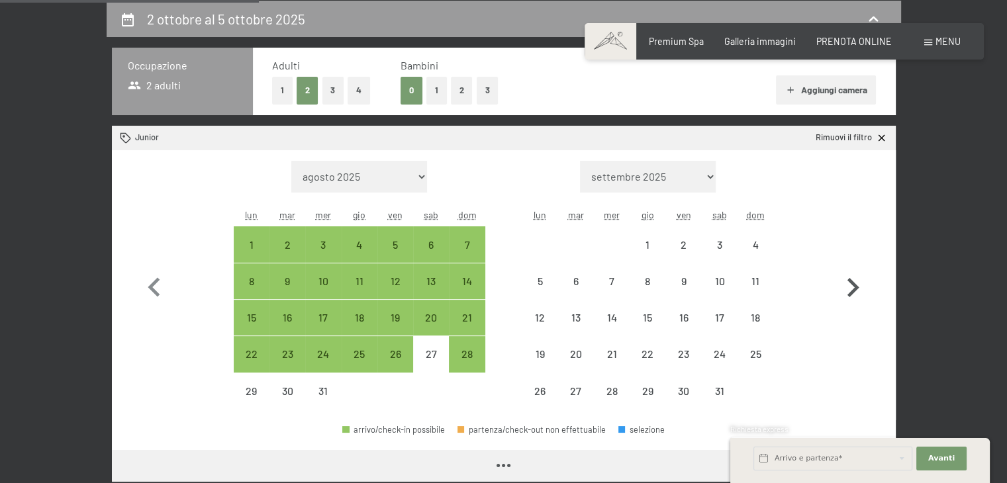
select select "2025-12-01"
select select "2026-01-01"
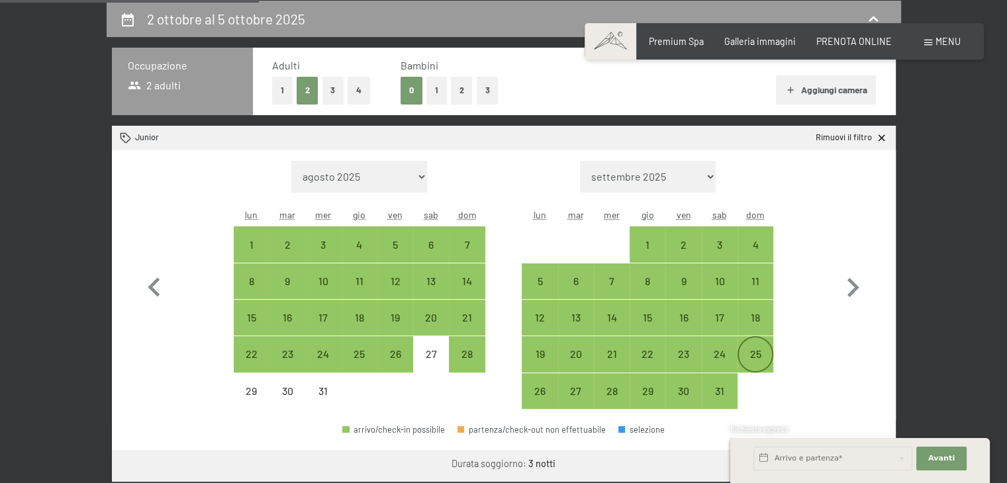
click at [761, 356] on div "25" at bounding box center [755, 365] width 33 height 33
select select "2025-12-01"
select select "2026-01-01"
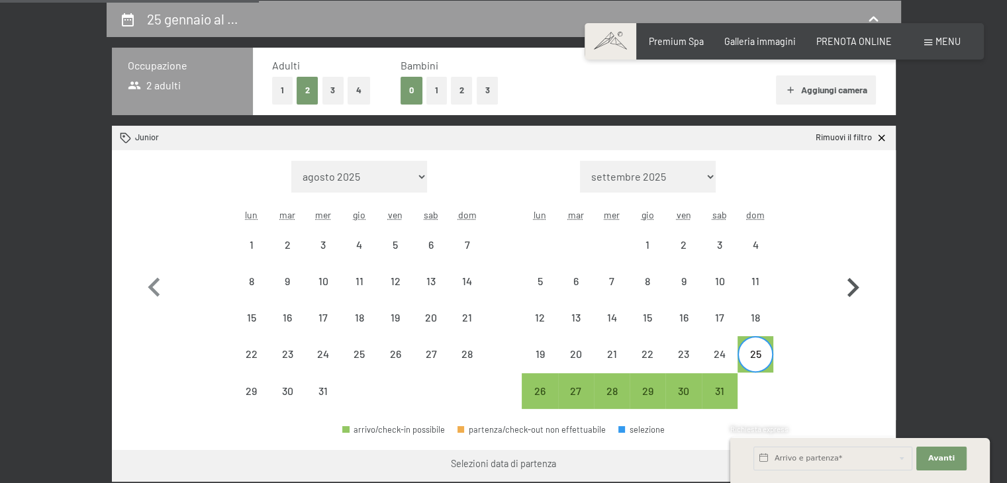
click at [853, 295] on icon "button" at bounding box center [852, 288] width 38 height 38
select select "2026-01-01"
select select "2026-02-01"
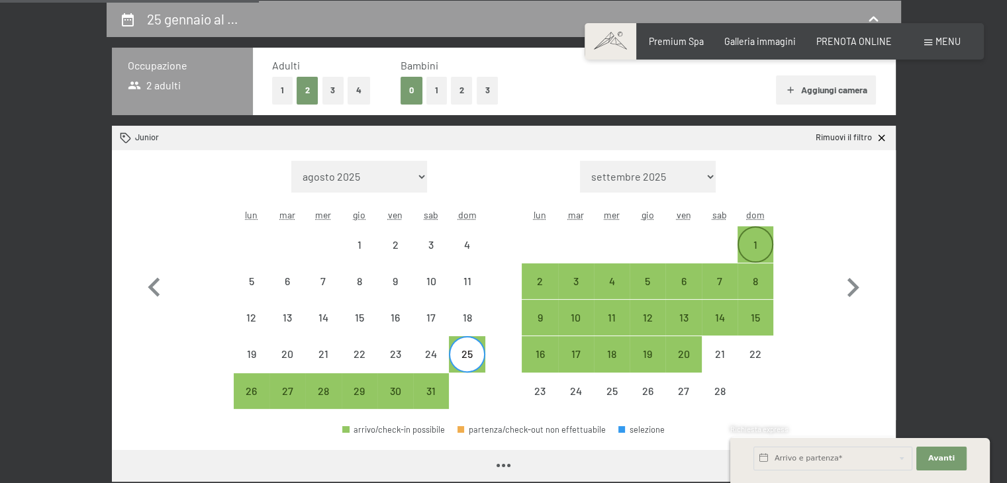
select select "2026-01-01"
select select "2026-02-01"
click at [754, 244] on div "1" at bounding box center [755, 256] width 33 height 33
select select "2026-01-01"
select select "2026-02-01"
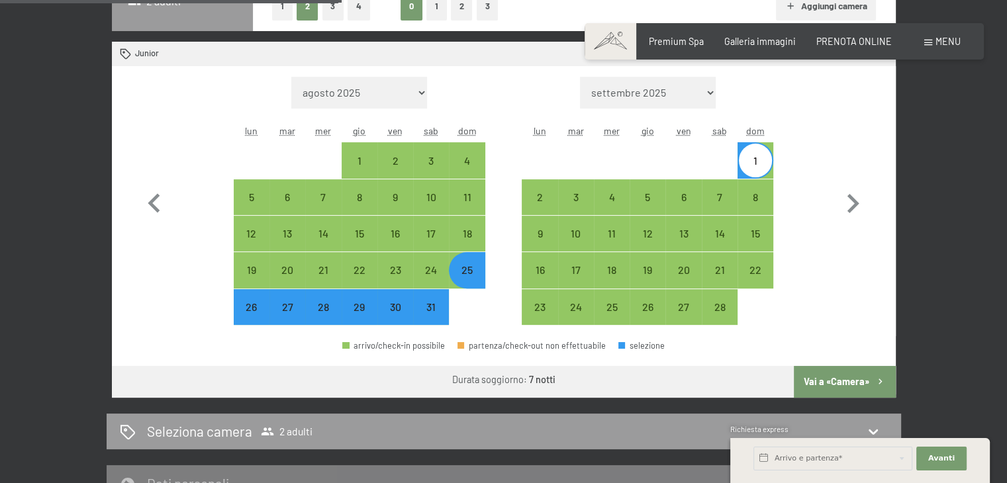
scroll to position [419, 0]
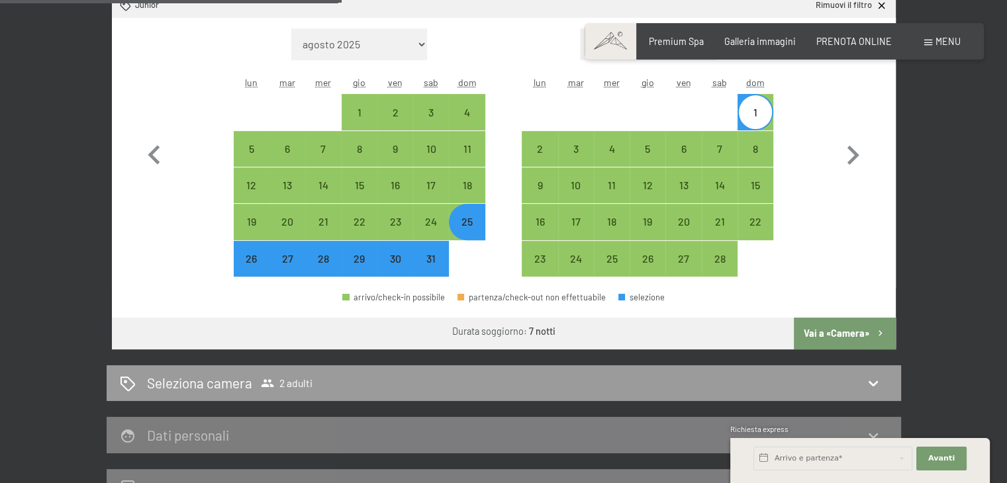
click at [832, 332] on button "Vai a «Camera»" at bounding box center [844, 334] width 101 height 32
select select "2026-01-01"
select select "2026-02-01"
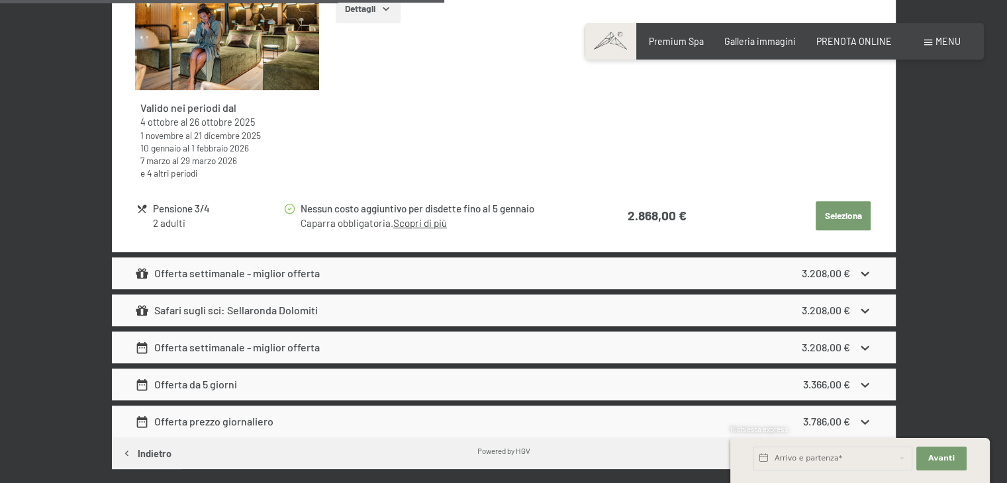
scroll to position [684, 0]
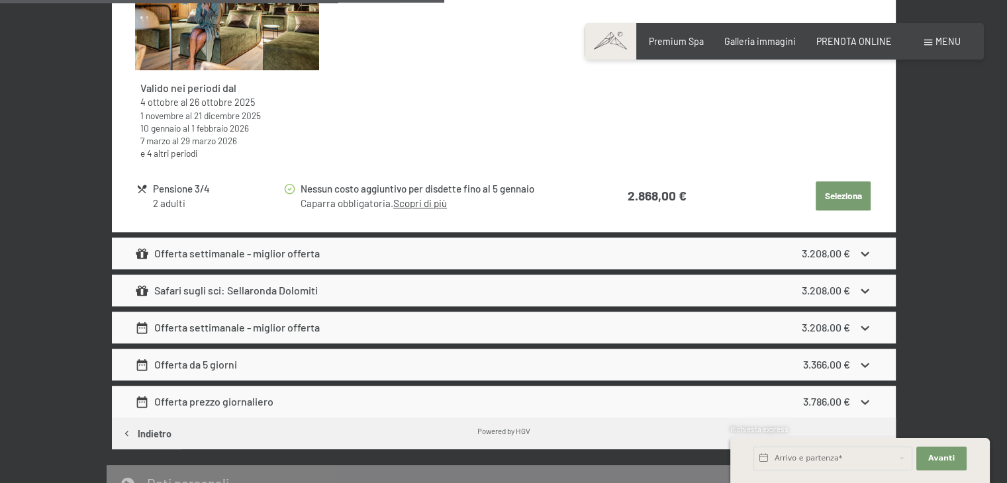
click at [863, 287] on icon at bounding box center [865, 291] width 14 height 14
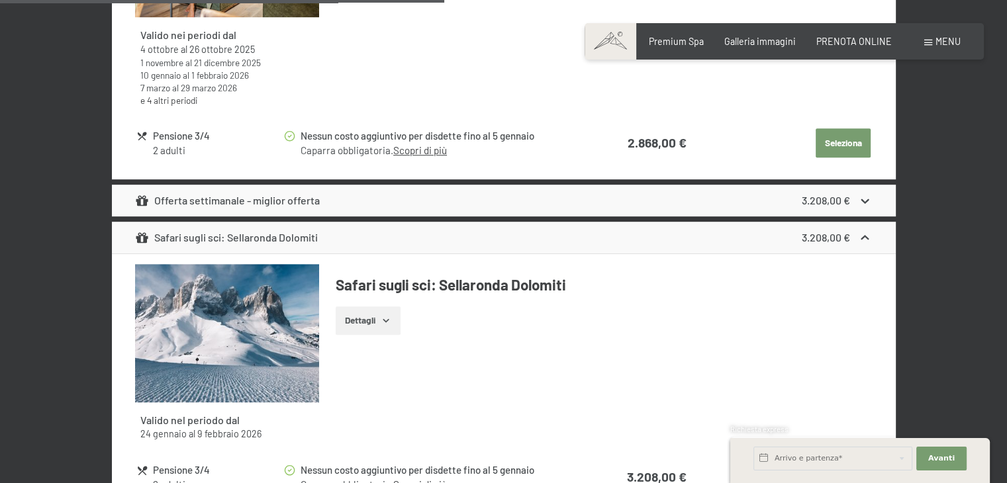
scroll to position [816, 0]
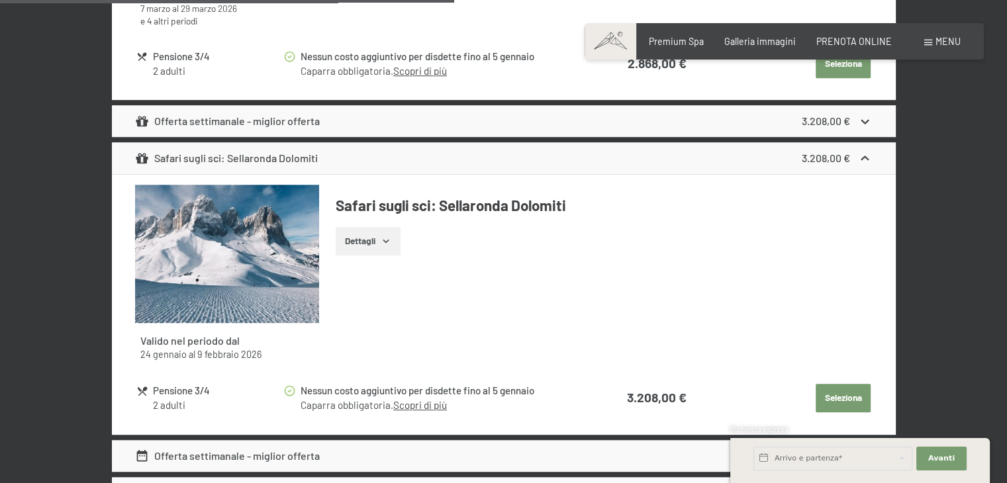
click at [393, 238] on button "Dettagli" at bounding box center [368, 241] width 64 height 29
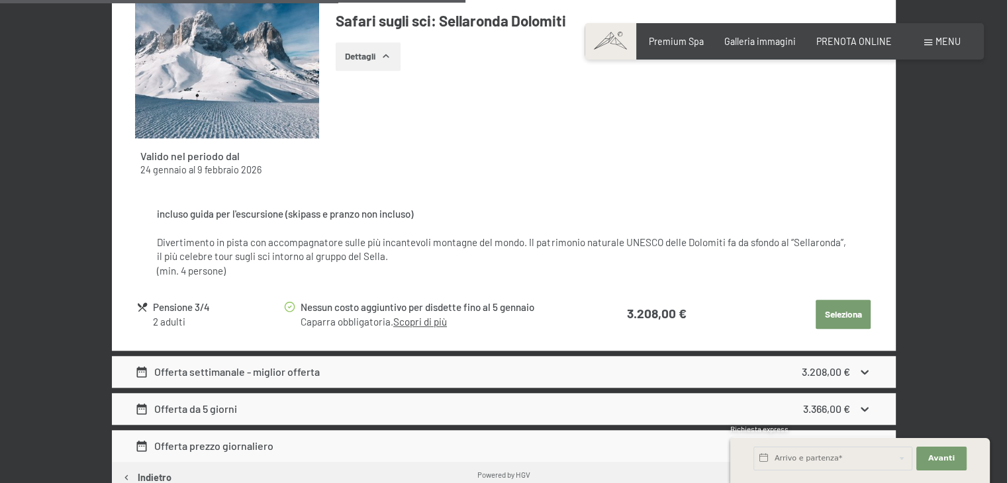
scroll to position [1081, 0]
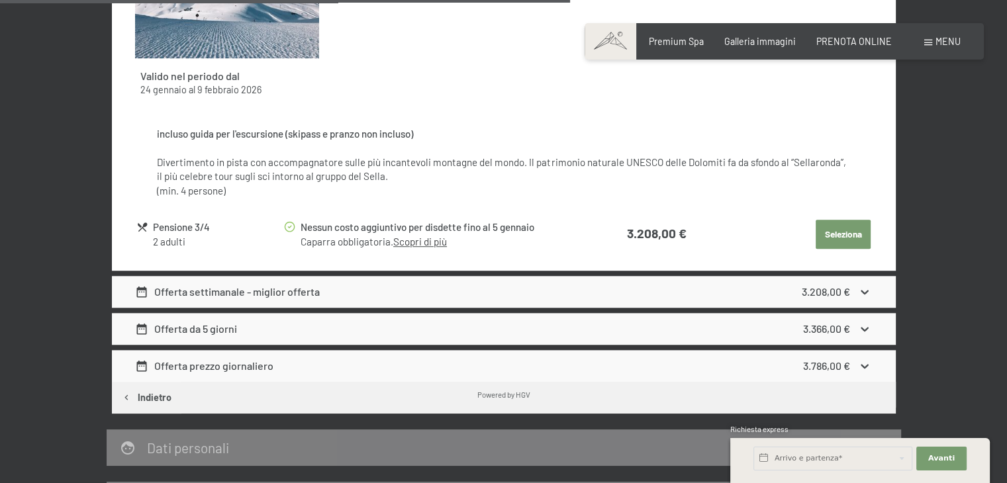
click at [866, 365] on icon at bounding box center [865, 366] width 8 height 5
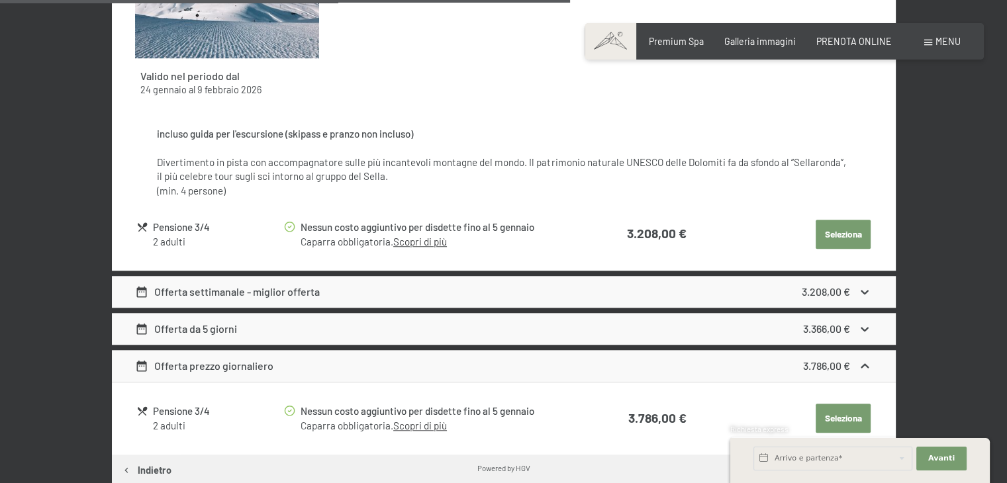
click at [859, 331] on icon at bounding box center [865, 329] width 14 height 14
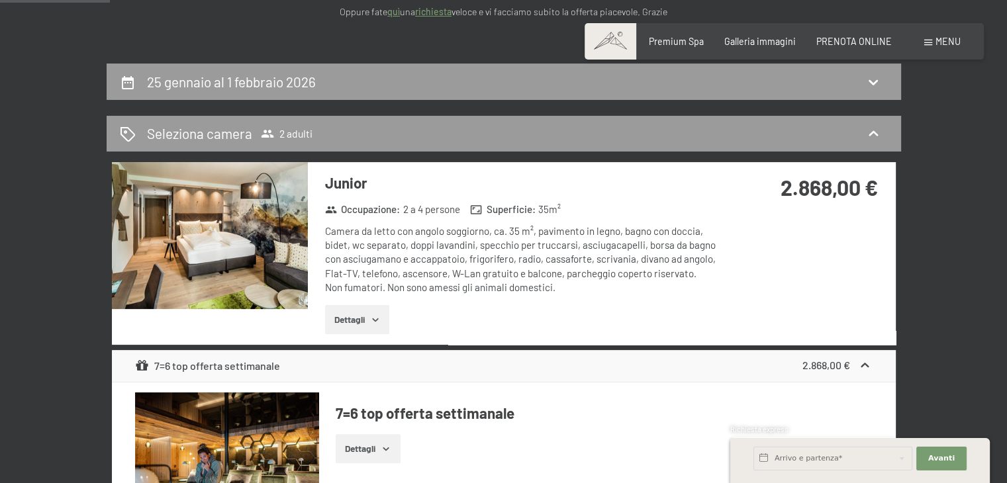
scroll to position [154, 0]
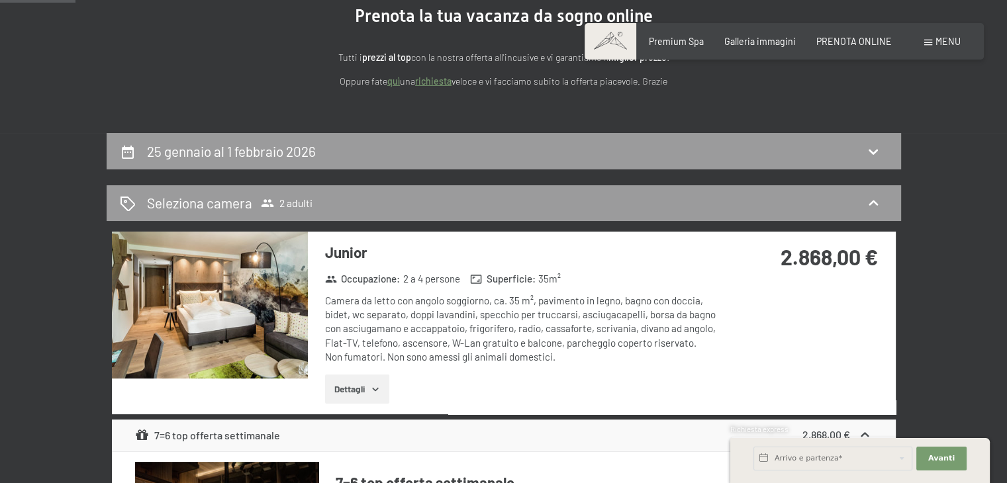
click at [375, 384] on icon "button" at bounding box center [375, 389] width 11 height 11
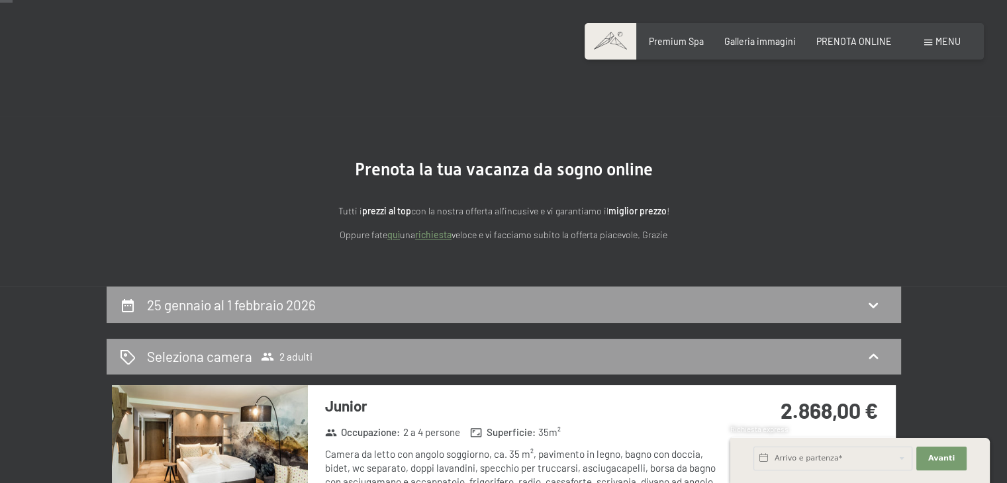
scroll to position [0, 0]
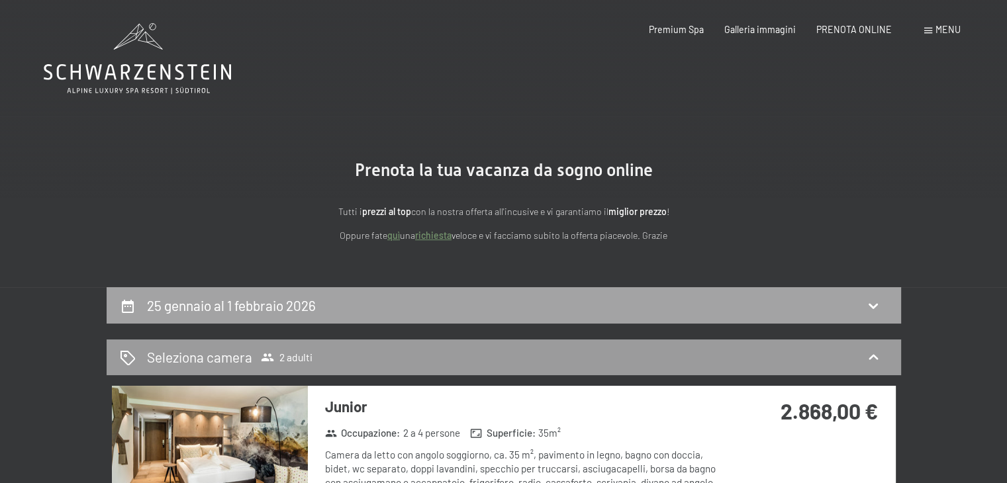
click at [668, 300] on div "25 gennaio al 1 febbraio 2026" at bounding box center [504, 305] width 768 height 19
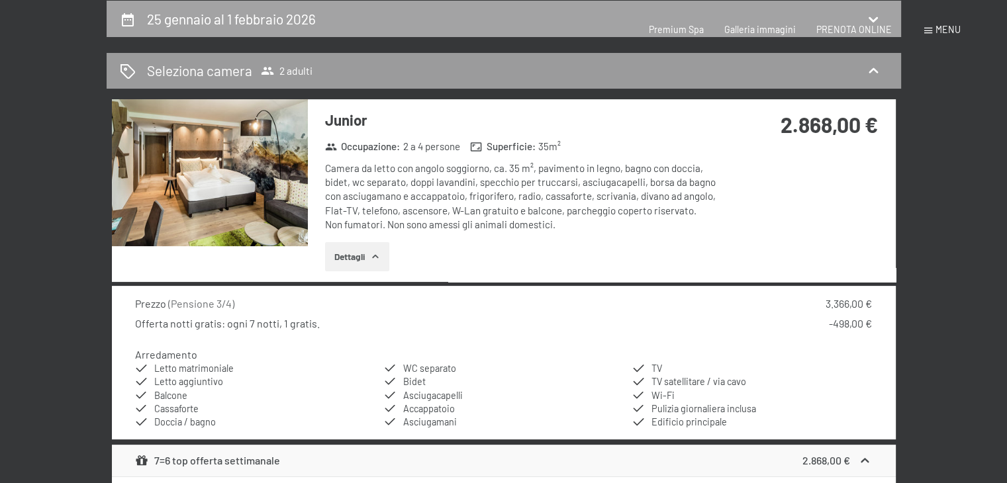
select select "2026-01-01"
select select "2026-02-01"
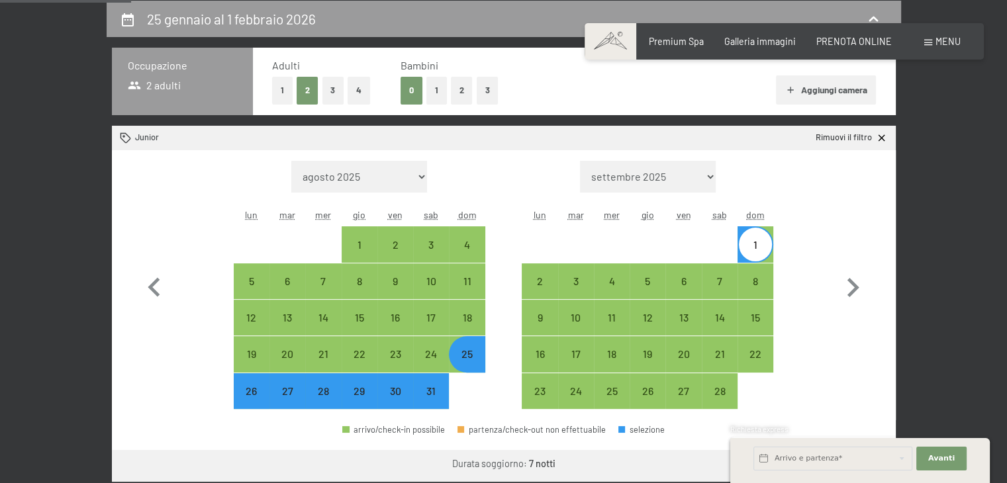
click at [355, 399] on div "29" at bounding box center [359, 402] width 33 height 33
select select "2026-01-01"
select select "2026-02-01"
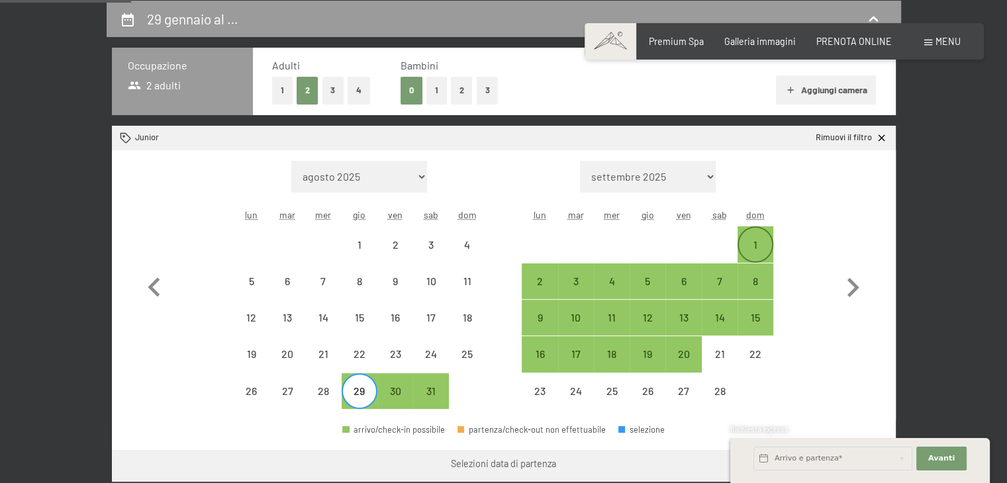
click at [753, 244] on div "1" at bounding box center [755, 256] width 33 height 33
select select "2026-01-01"
select select "2026-02-01"
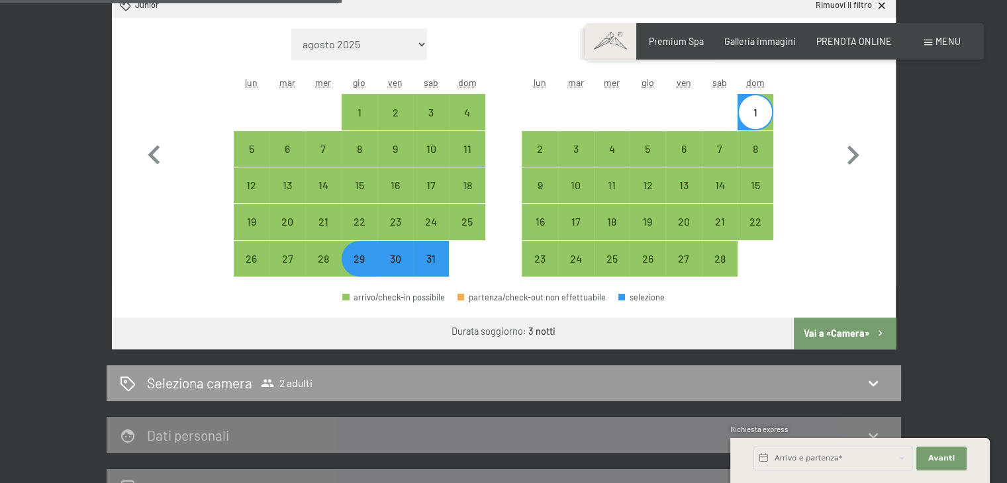
click at [832, 330] on button "Vai a «Camera»" at bounding box center [844, 334] width 101 height 32
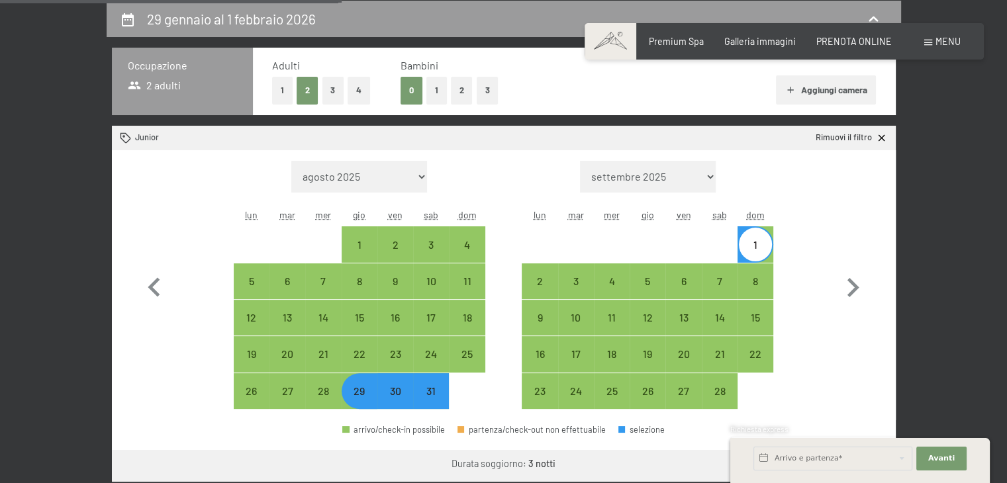
select select "2026-01-01"
select select "2026-02-01"
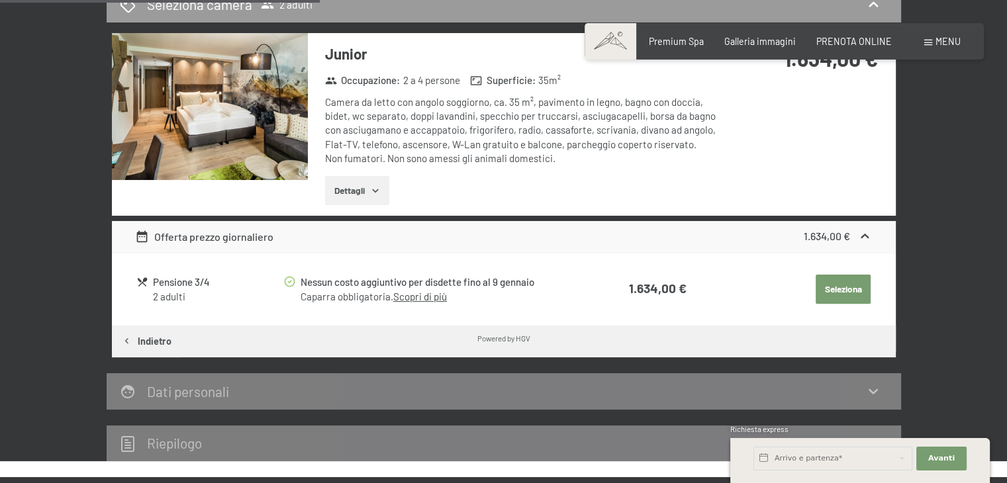
scroll to position [419, 0]
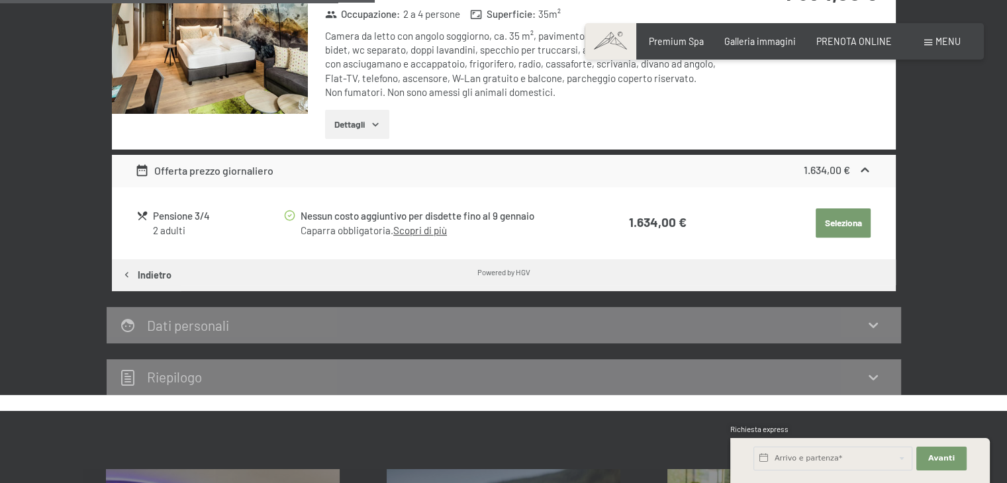
click at [414, 231] on link "Scopri di più" at bounding box center [420, 230] width 54 height 12
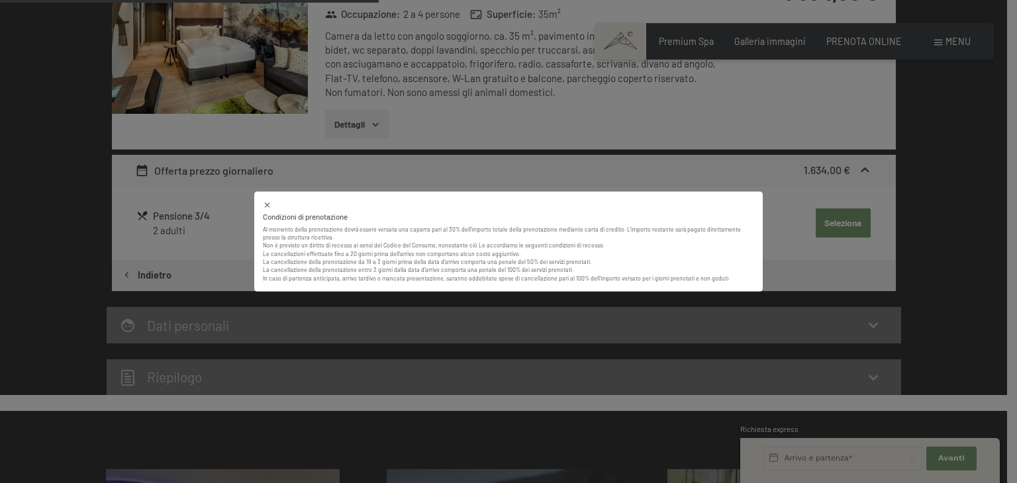
click at [804, 210] on div "Condizioni di prenotazione Al momento della prenotazione dovrà essere versata u…" at bounding box center [508, 241] width 1017 height 483
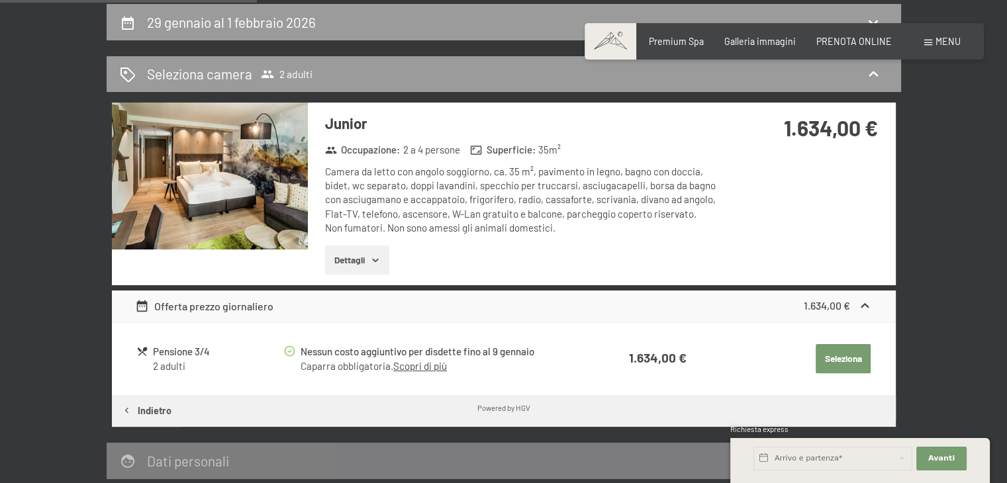
scroll to position [154, 0]
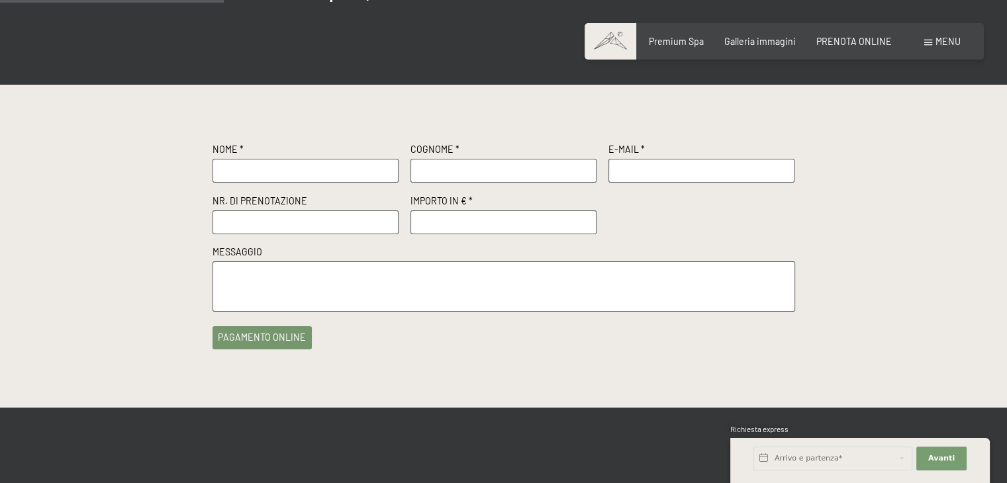
scroll to position [132, 0]
